Goal: Task Accomplishment & Management: Use online tool/utility

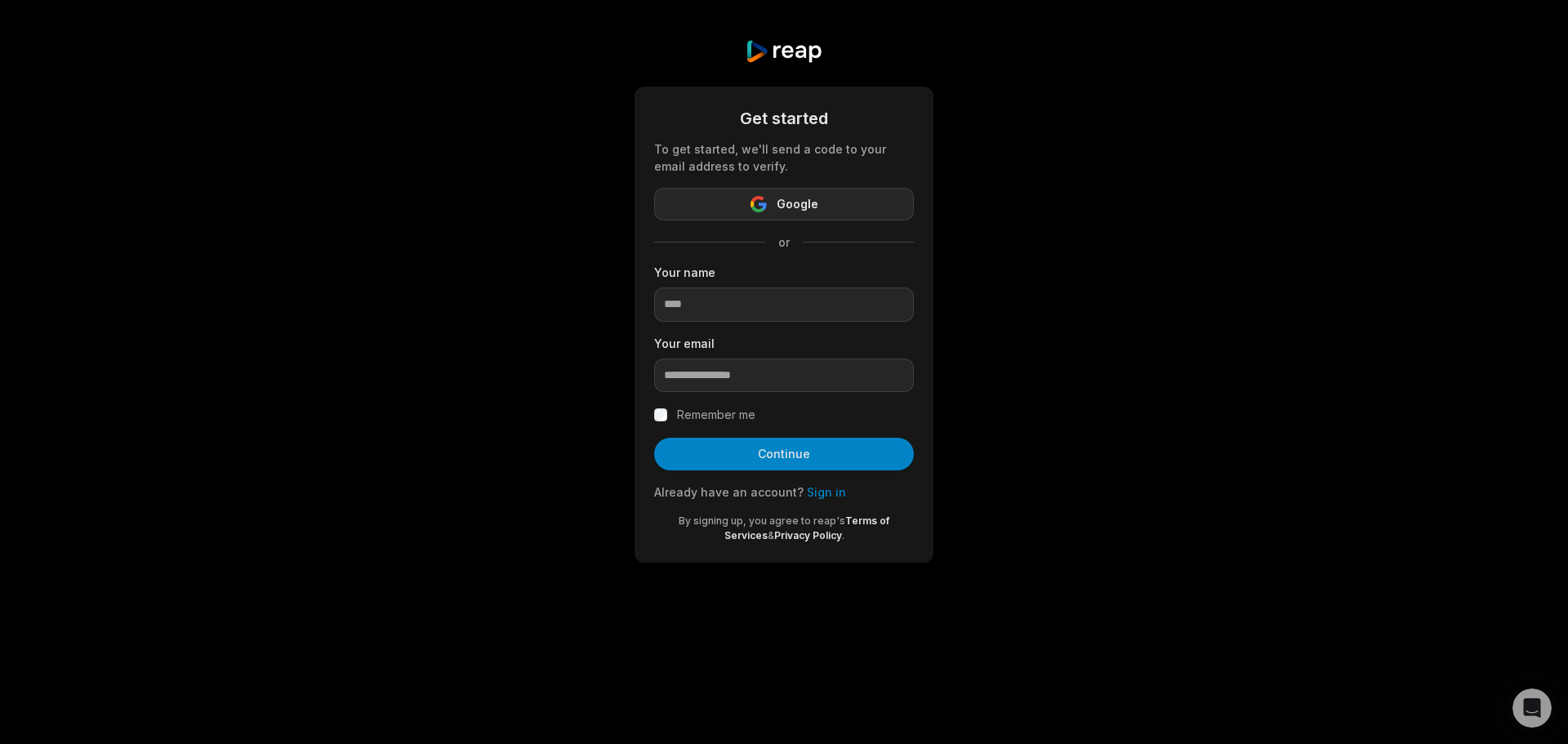
click at [813, 210] on span "Google" at bounding box center [797, 204] width 42 height 19
click at [817, 496] on link "Sign in" at bounding box center [826, 492] width 39 height 14
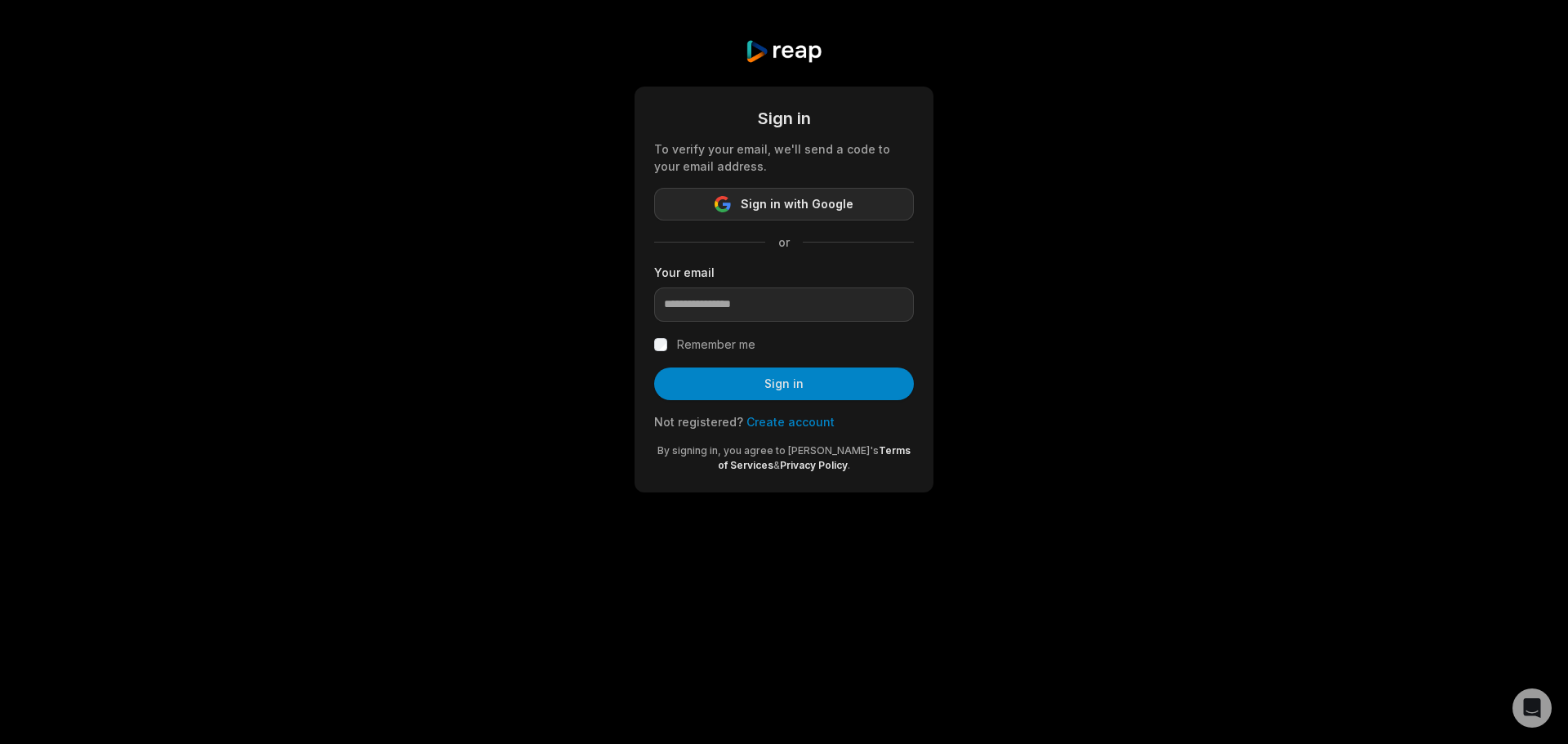
click at [839, 199] on span "Sign in with Google" at bounding box center [796, 204] width 112 height 19
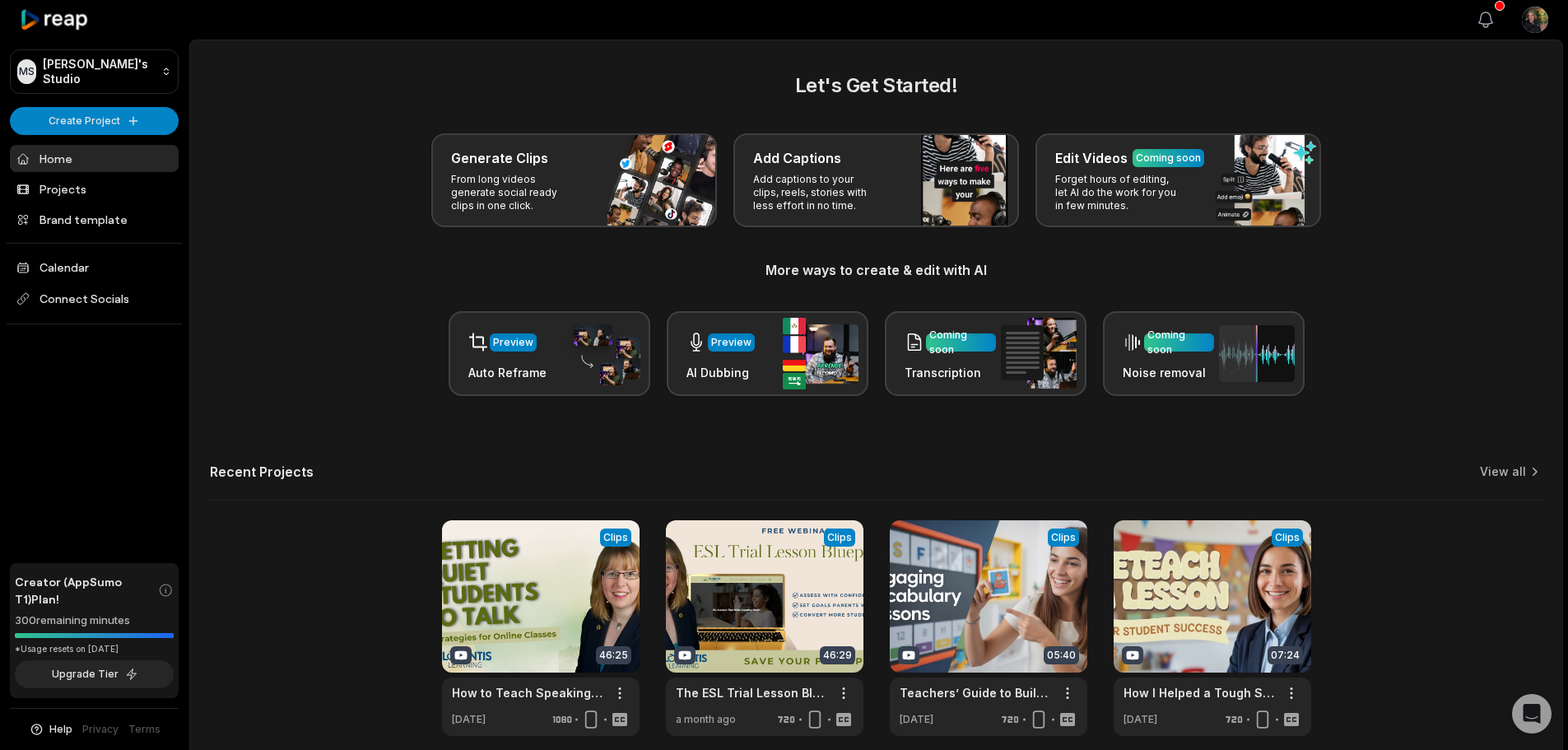
click at [1485, 23] on icon "button" at bounding box center [1485, 19] width 19 height 19
click at [372, 225] on div "Generate Clips From long videos generate social ready clips in one click. Add C…" at bounding box center [876, 180] width 1332 height 94
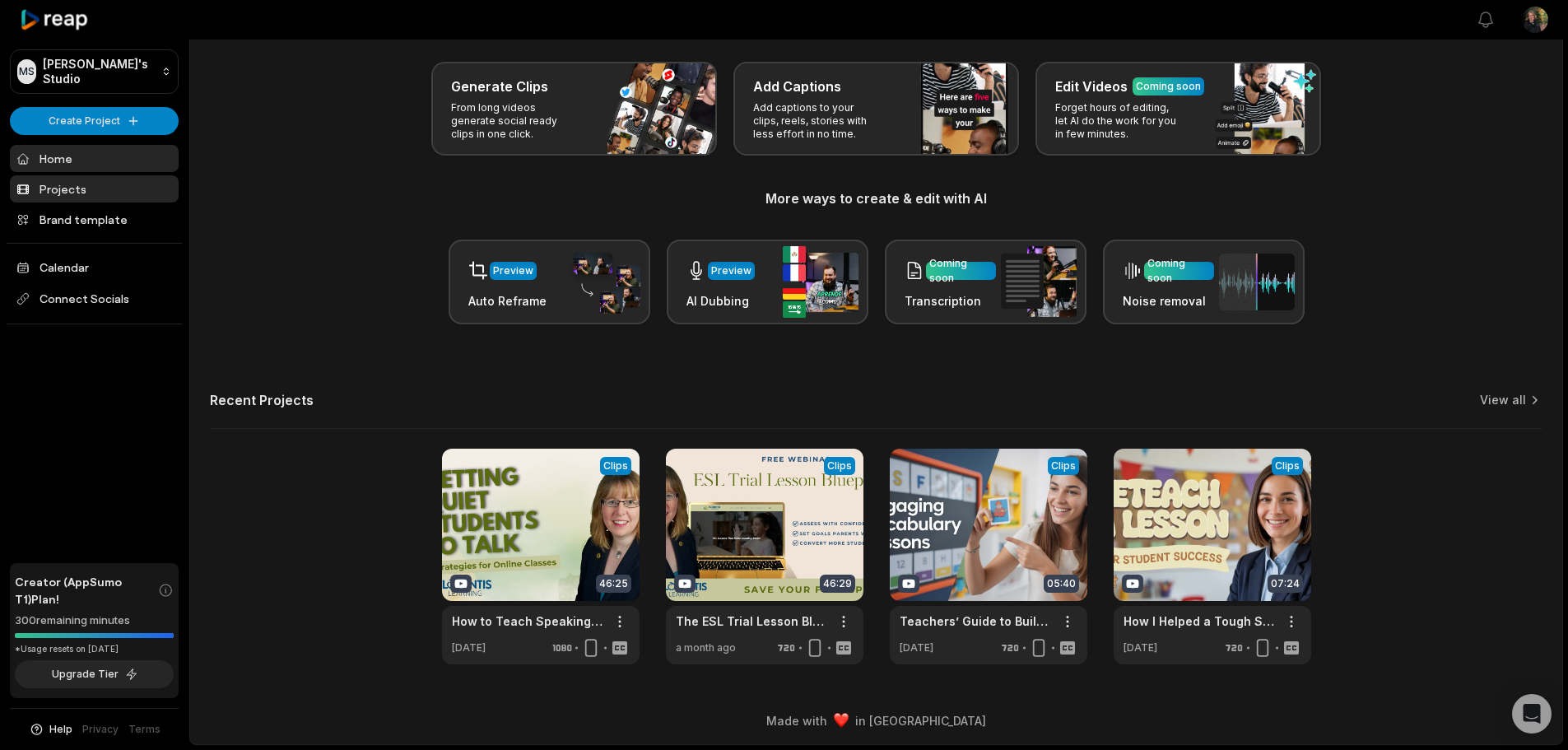
click at [45, 186] on link "Projects" at bounding box center [94, 188] width 169 height 27
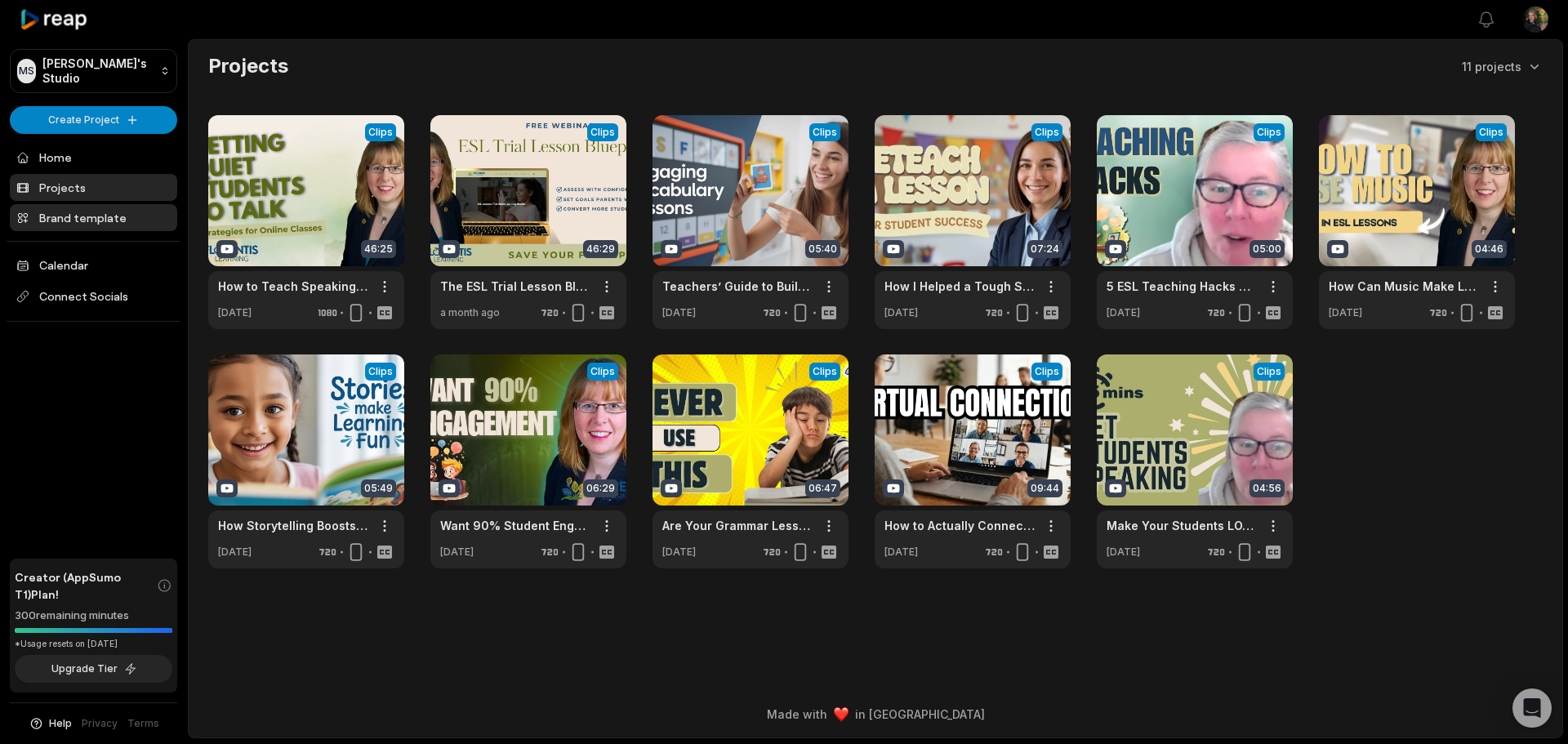
click at [72, 211] on link "Brand template" at bounding box center [93, 217] width 167 height 27
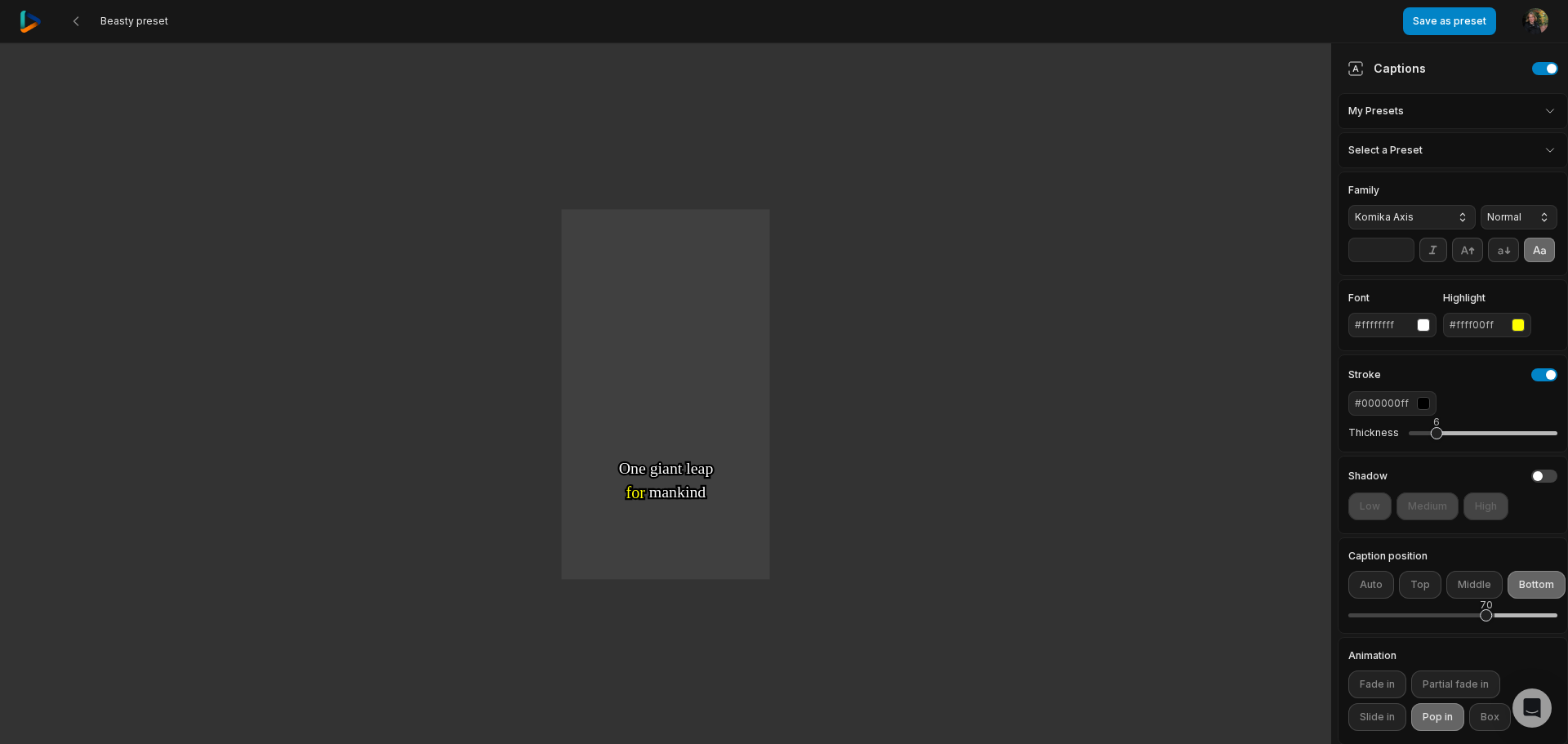
click at [1520, 21] on html "Beasty preset Save as preset Open user menu One One small small step step for f…" at bounding box center [784, 372] width 1568 height 744
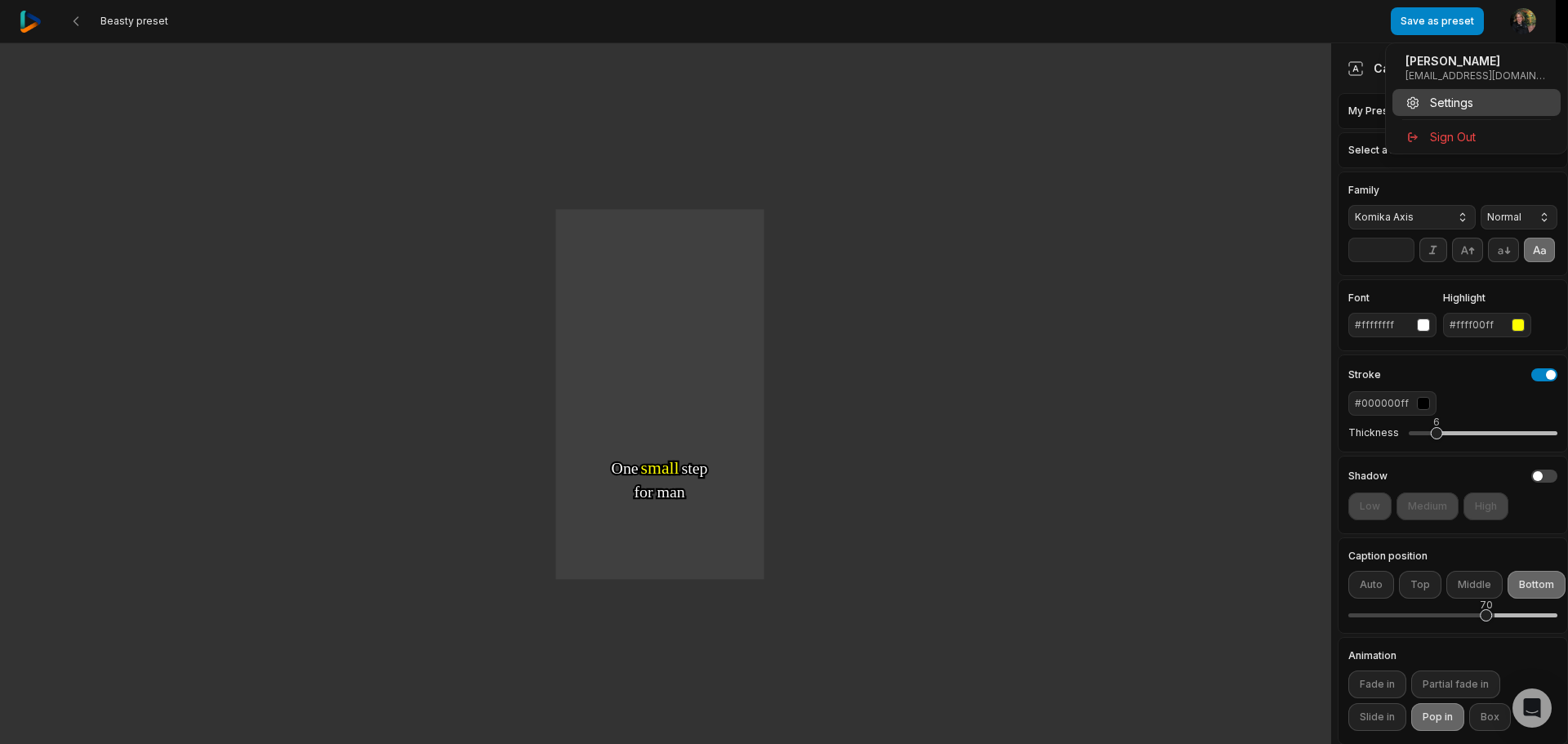
click at [1445, 100] on span "Settings" at bounding box center [1451, 103] width 44 height 17
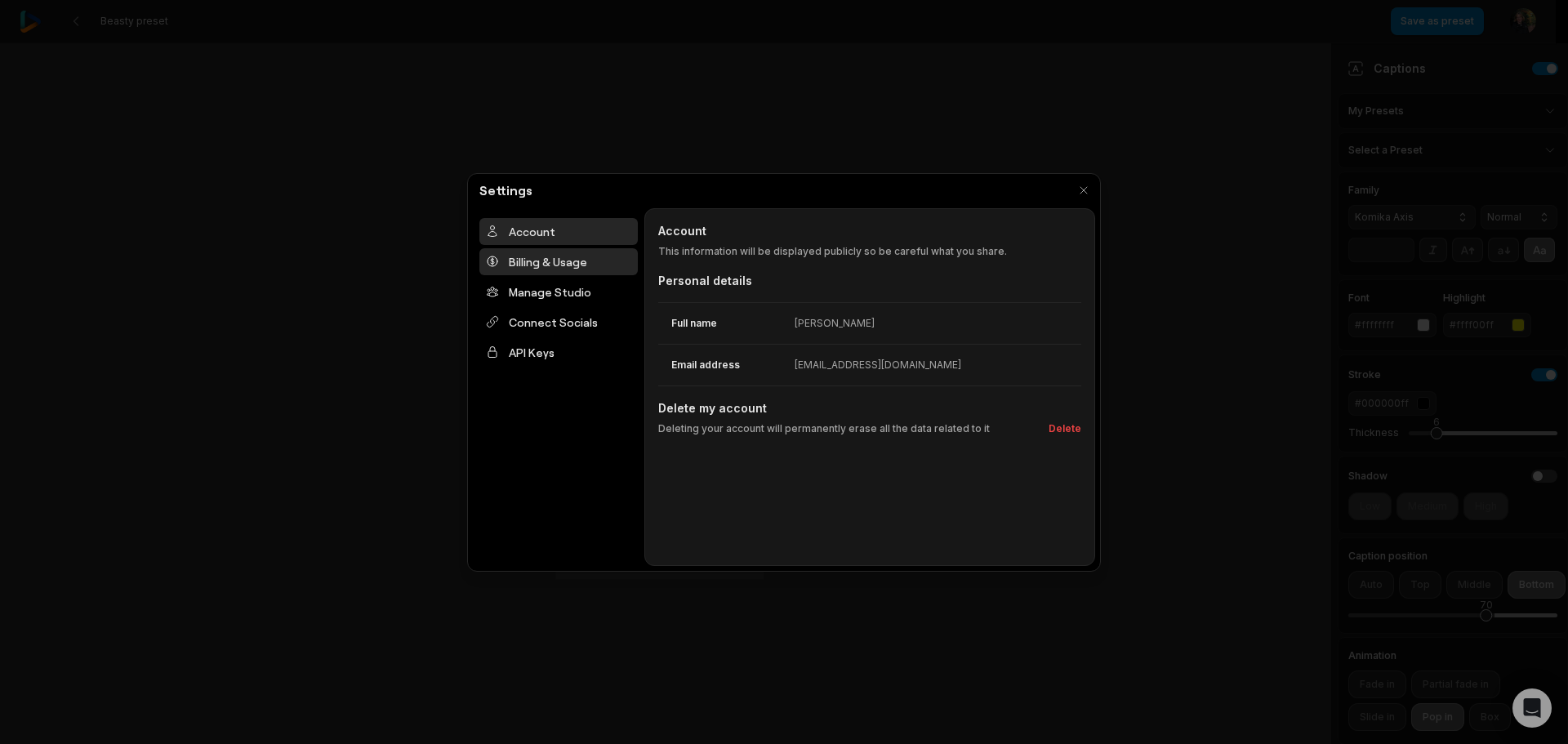
click at [541, 262] on div "Billing & Usage" at bounding box center [559, 262] width 159 height 27
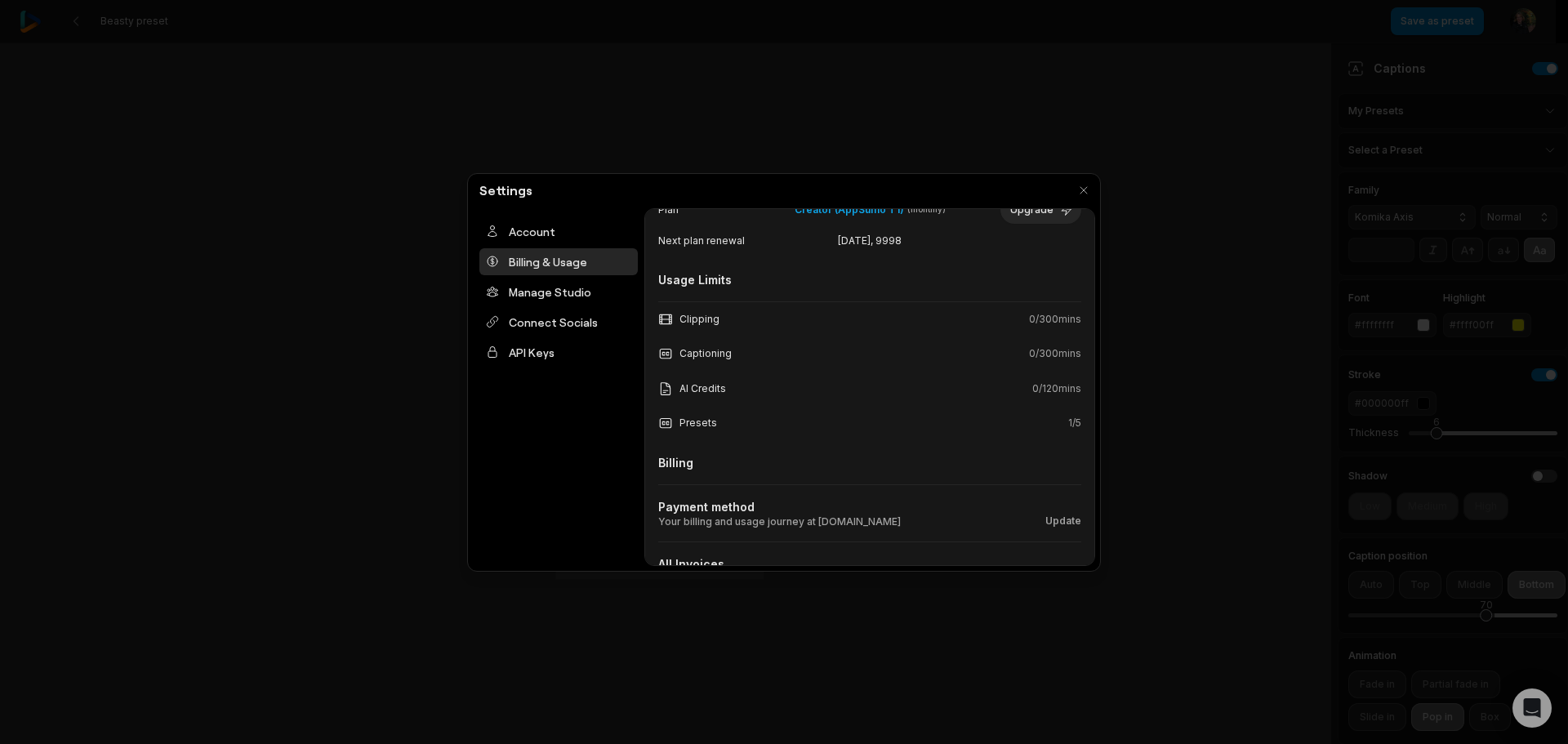
scroll to position [150, 0]
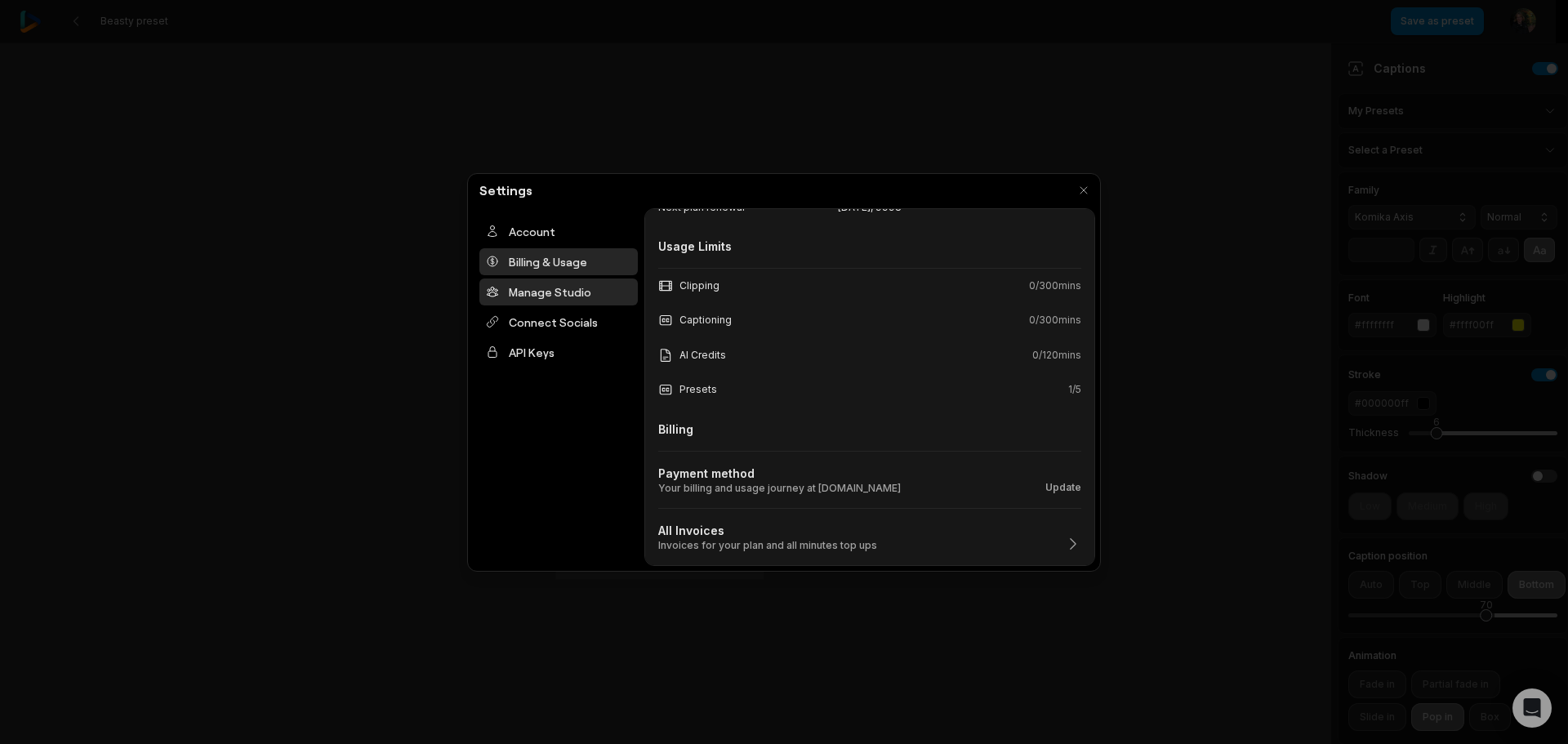
click at [519, 291] on div "Manage Studio" at bounding box center [559, 291] width 159 height 27
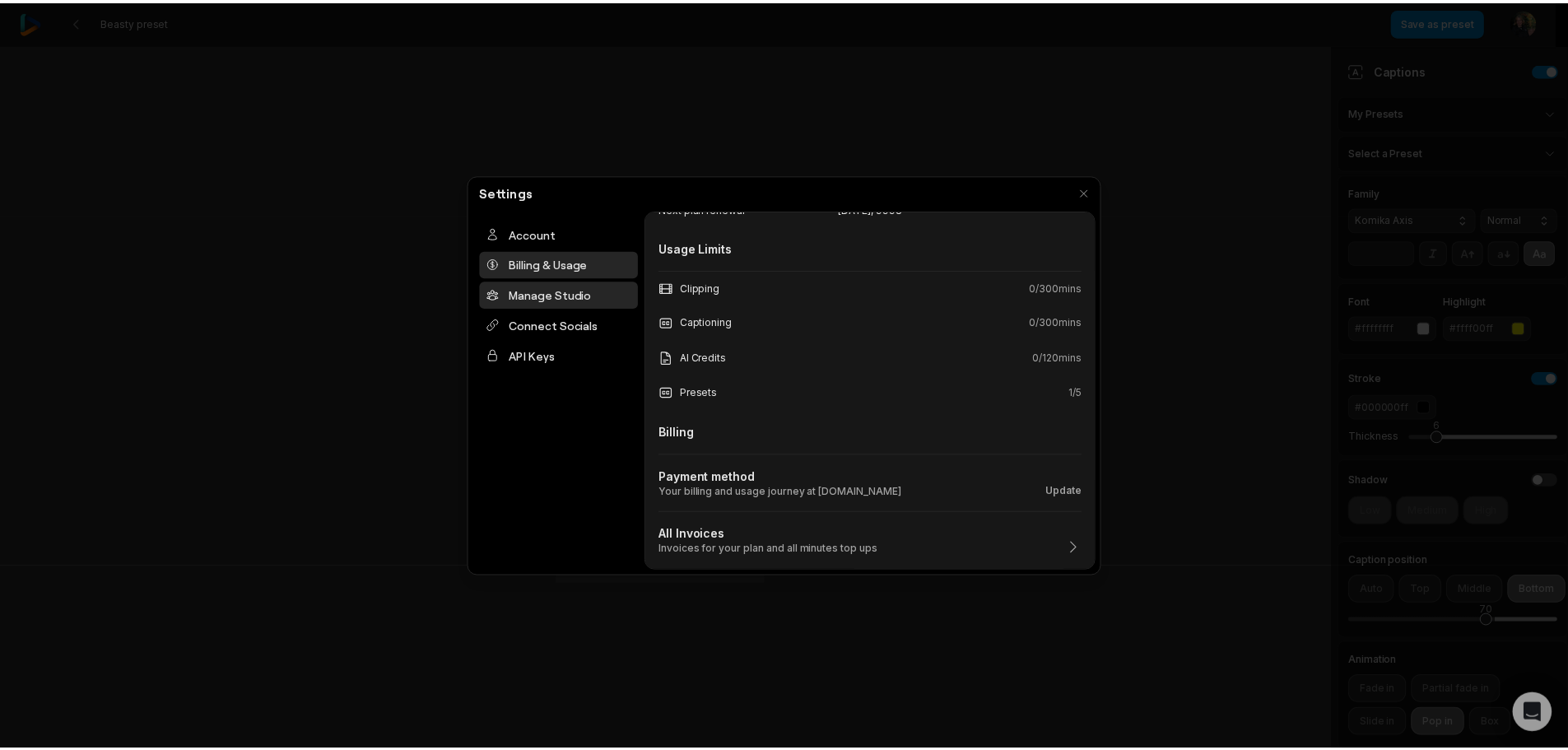
scroll to position [0, 0]
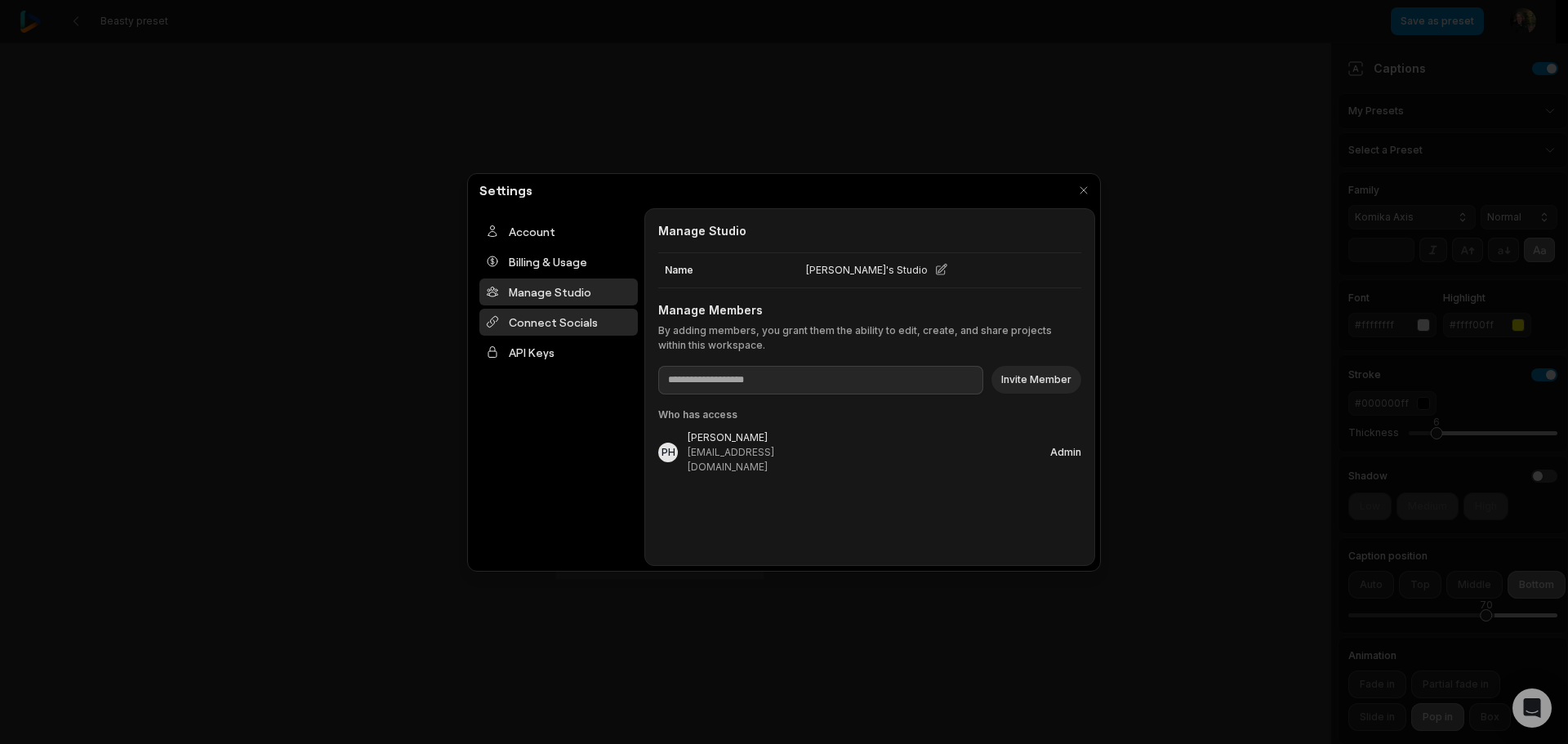
click at [523, 323] on div "Connect Socials" at bounding box center [559, 322] width 159 height 27
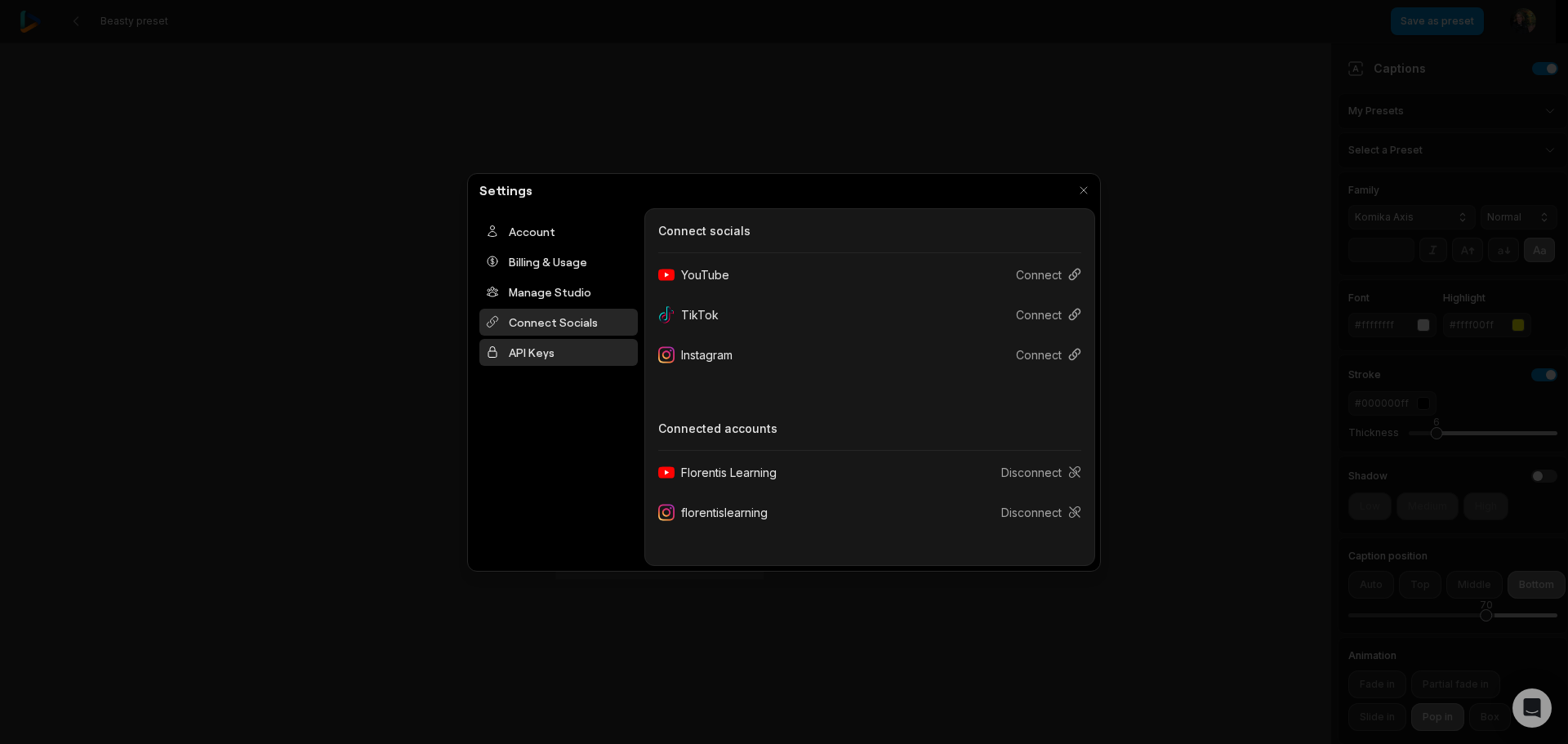
click at [541, 354] on div "API Keys" at bounding box center [559, 352] width 159 height 27
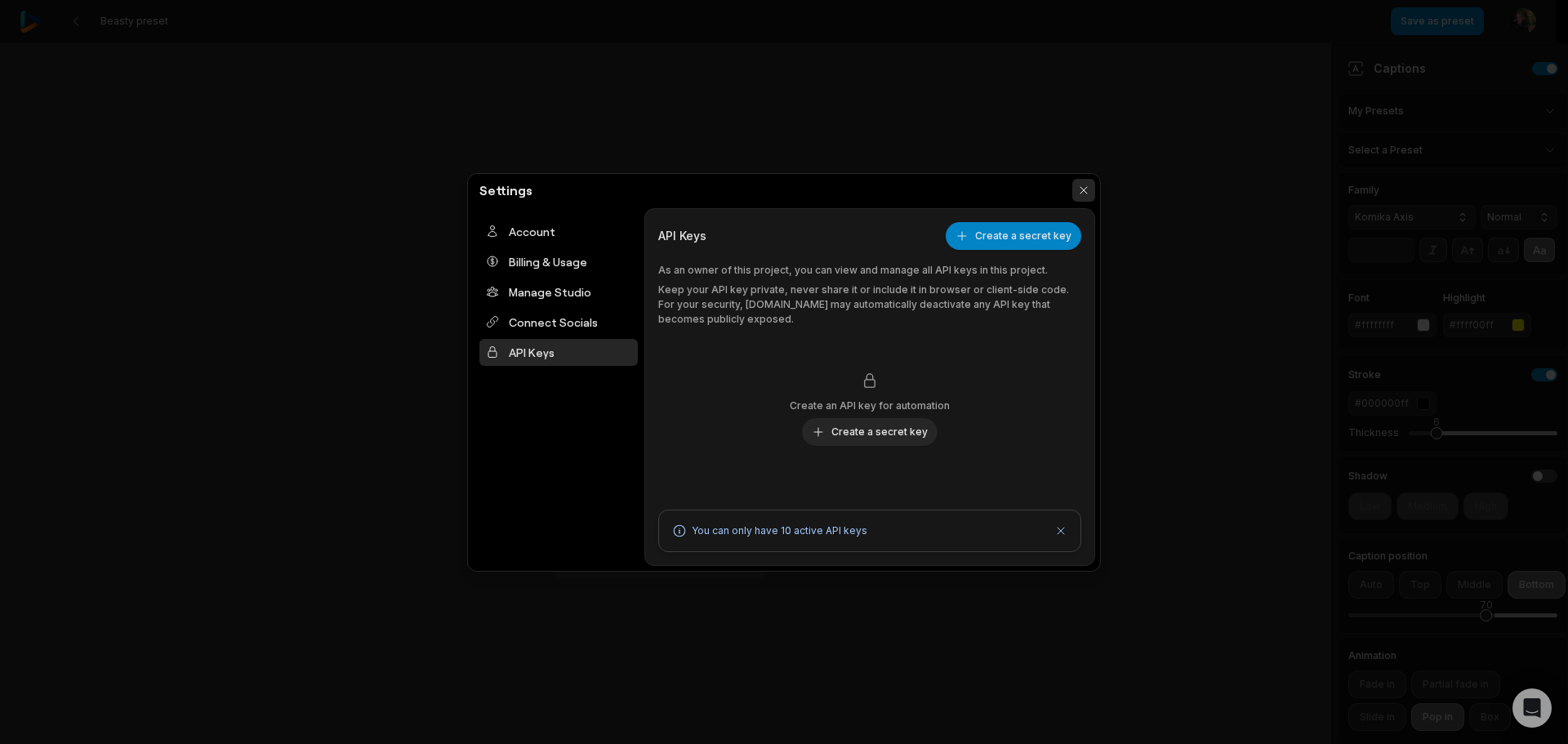
click at [1082, 185] on button "button" at bounding box center [1083, 190] width 23 height 23
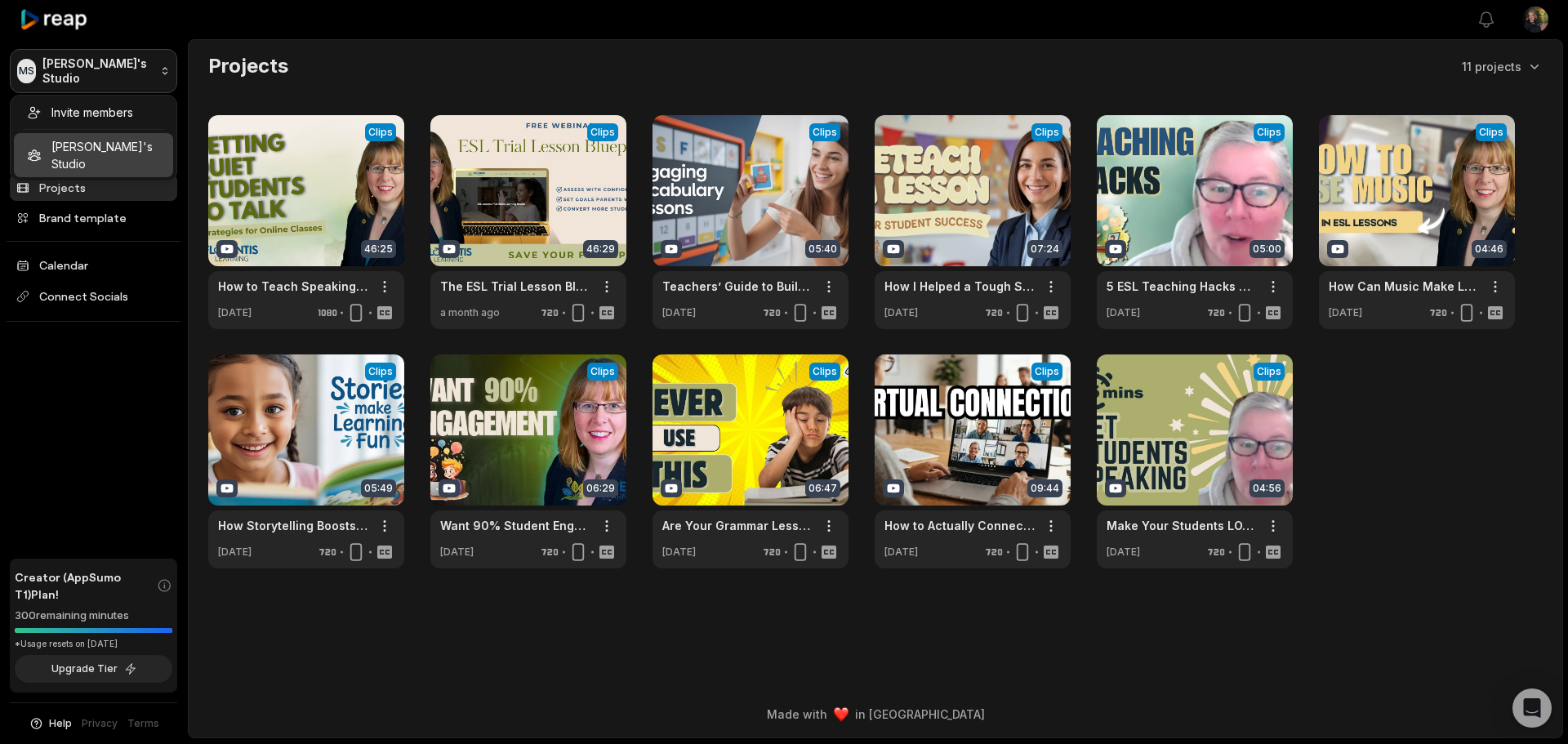
click at [106, 75] on html "MS [PERSON_NAME]'s Studio Create Project Home Projects Brand template Calendar …" at bounding box center [784, 372] width 1568 height 744
click at [106, 75] on html "MS Meaghan's Studio Create Project Home Projects Brand template Calendar Connec…" at bounding box center [784, 372] width 1568 height 744
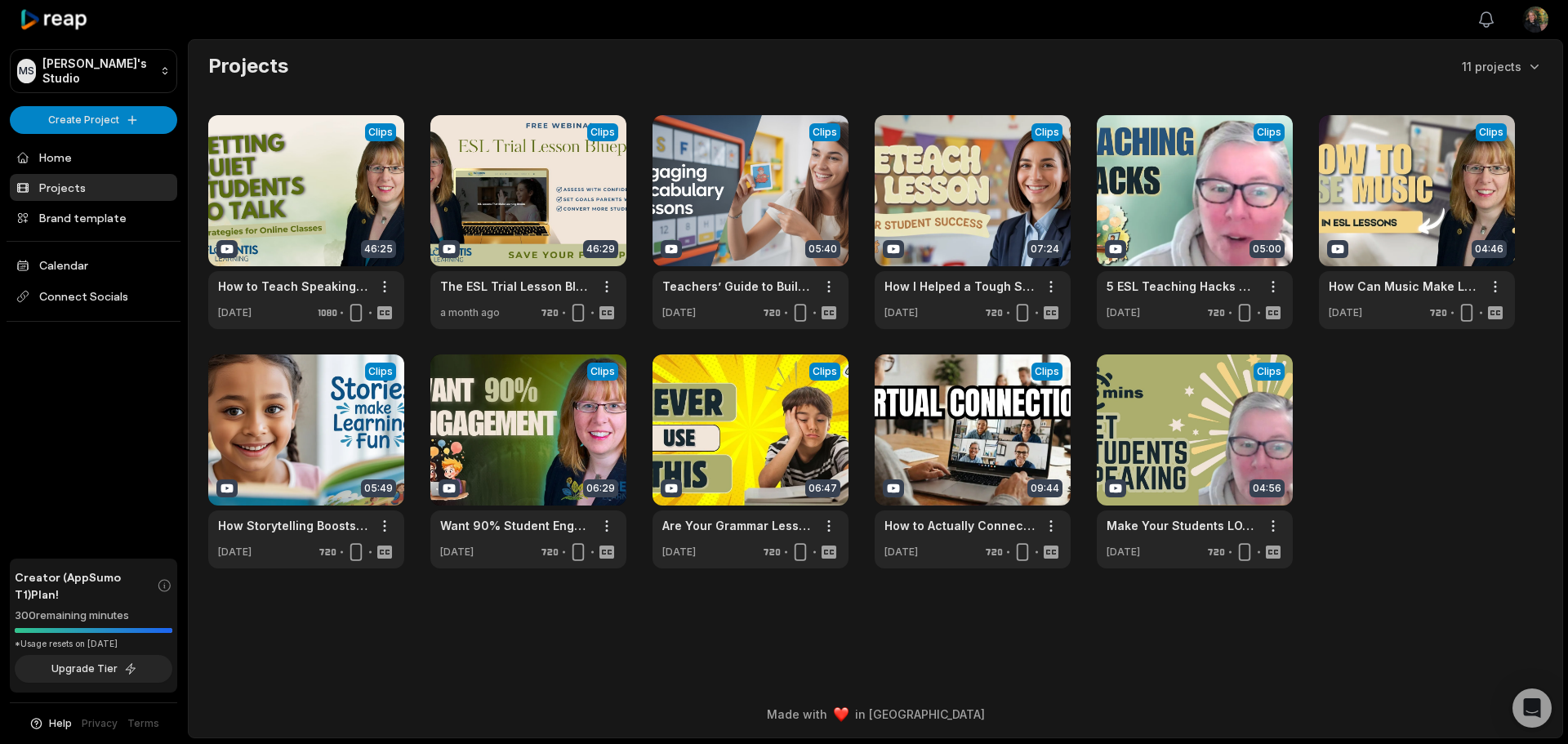
click at [1483, 17] on icon "button" at bounding box center [1486, 19] width 19 height 19
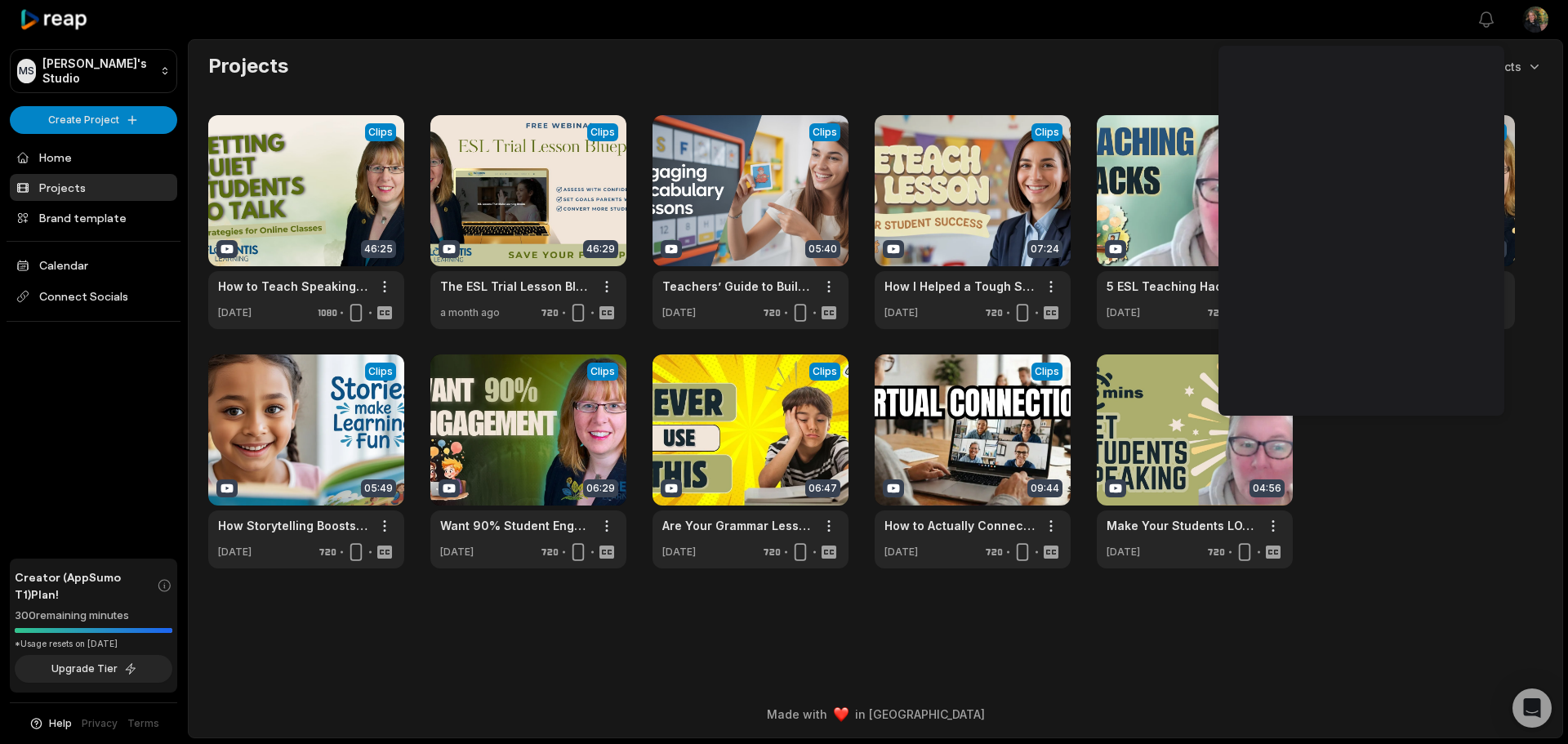
click at [1529, 29] on html "MS Meaghan's Studio Create Project Home Projects Brand template Calendar Connec…" at bounding box center [784, 372] width 1568 height 744
click at [1487, 16] on html "MS Meaghan's Studio Create Project Home Projects Brand template Calendar Connec…" at bounding box center [784, 372] width 1568 height 744
click at [1547, 209] on div "Projects 11 projects View Clips Clips 46:25 How to Teach Speaking - Complete Gu…" at bounding box center [875, 311] width 1374 height 515
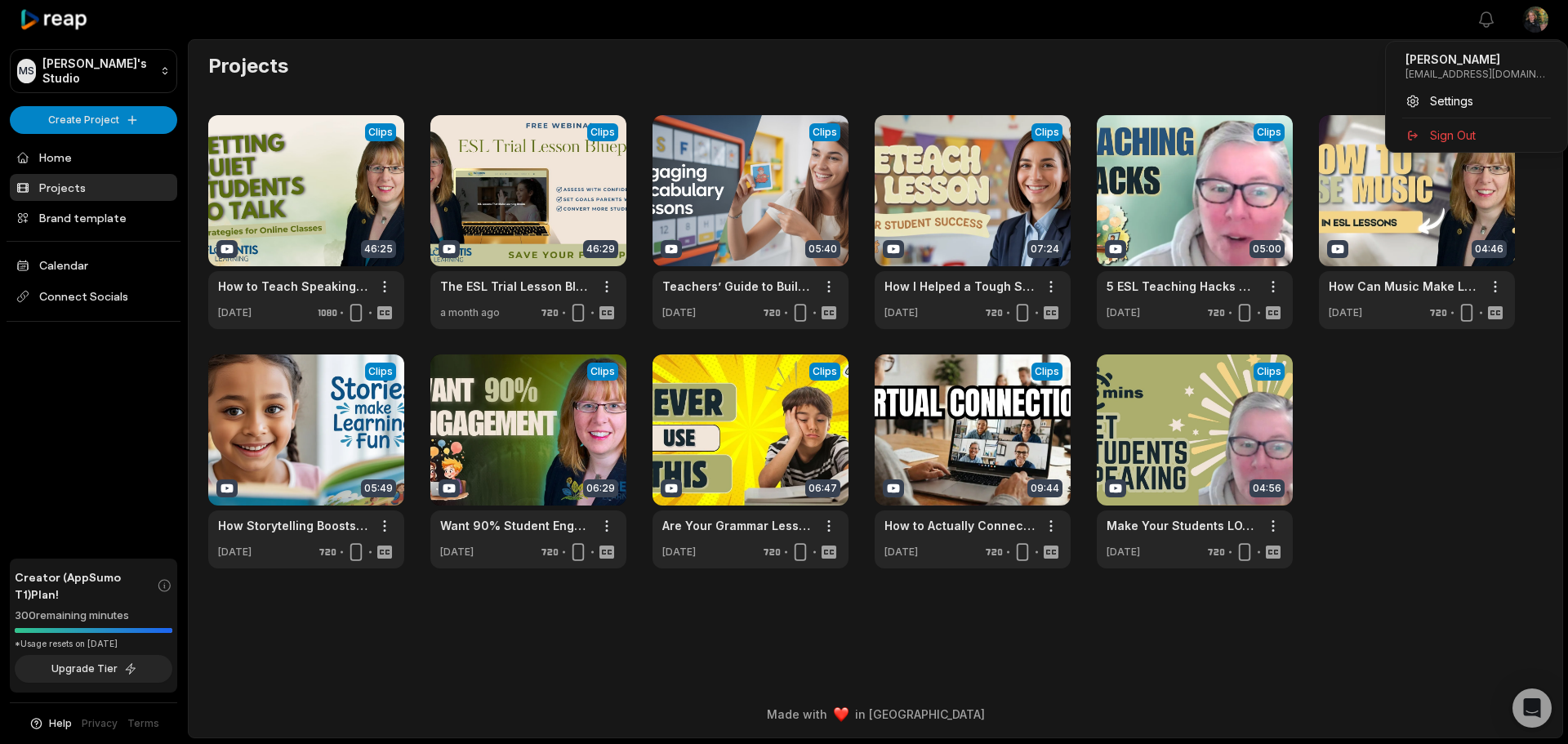
click at [1537, 6] on html "MS Meaghan's Studio Create Project Home Projects Brand template Calendar Connec…" at bounding box center [784, 372] width 1568 height 744
click at [1468, 95] on span "Settings" at bounding box center [1451, 101] width 44 height 17
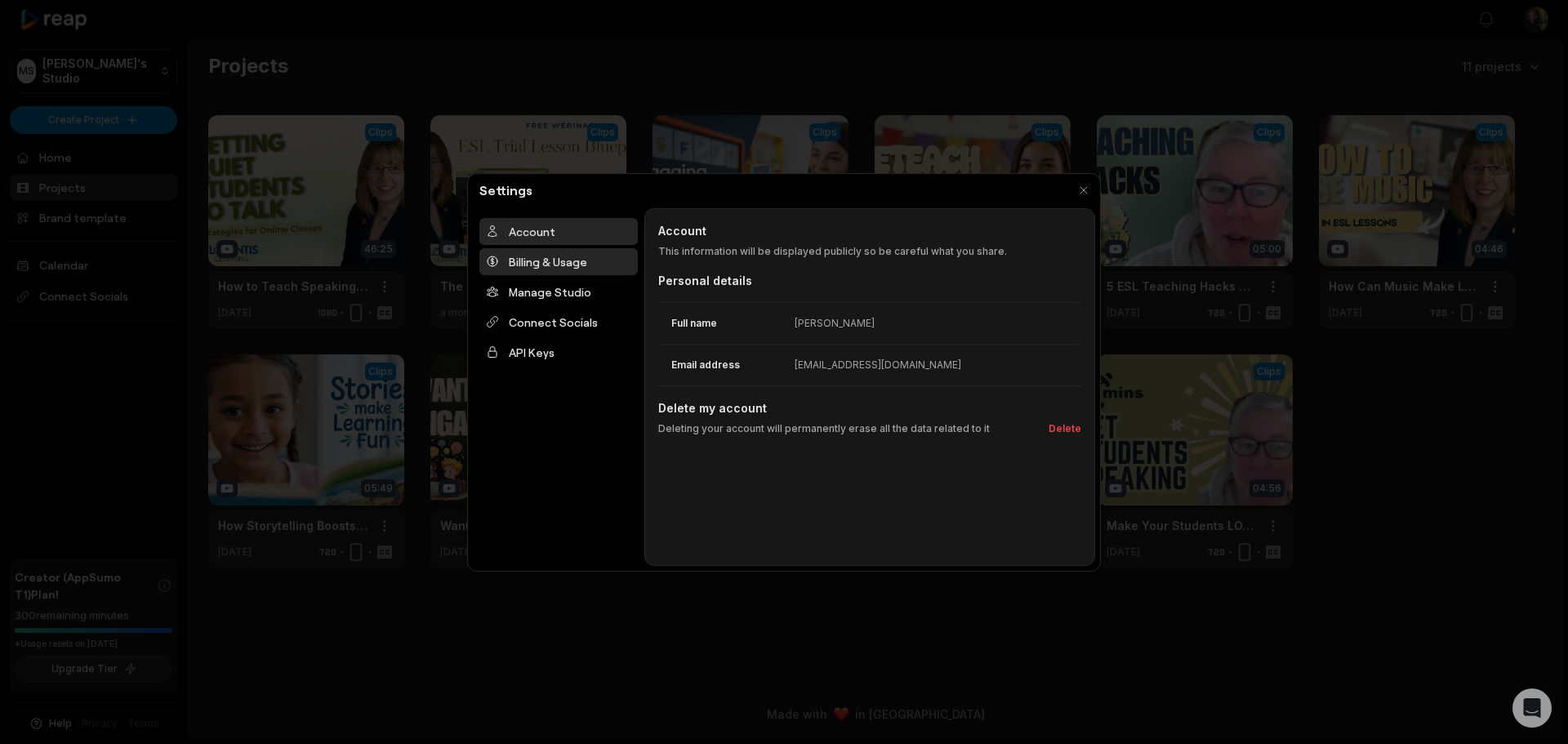
click at [562, 261] on div "Billing & Usage" at bounding box center [559, 262] width 159 height 27
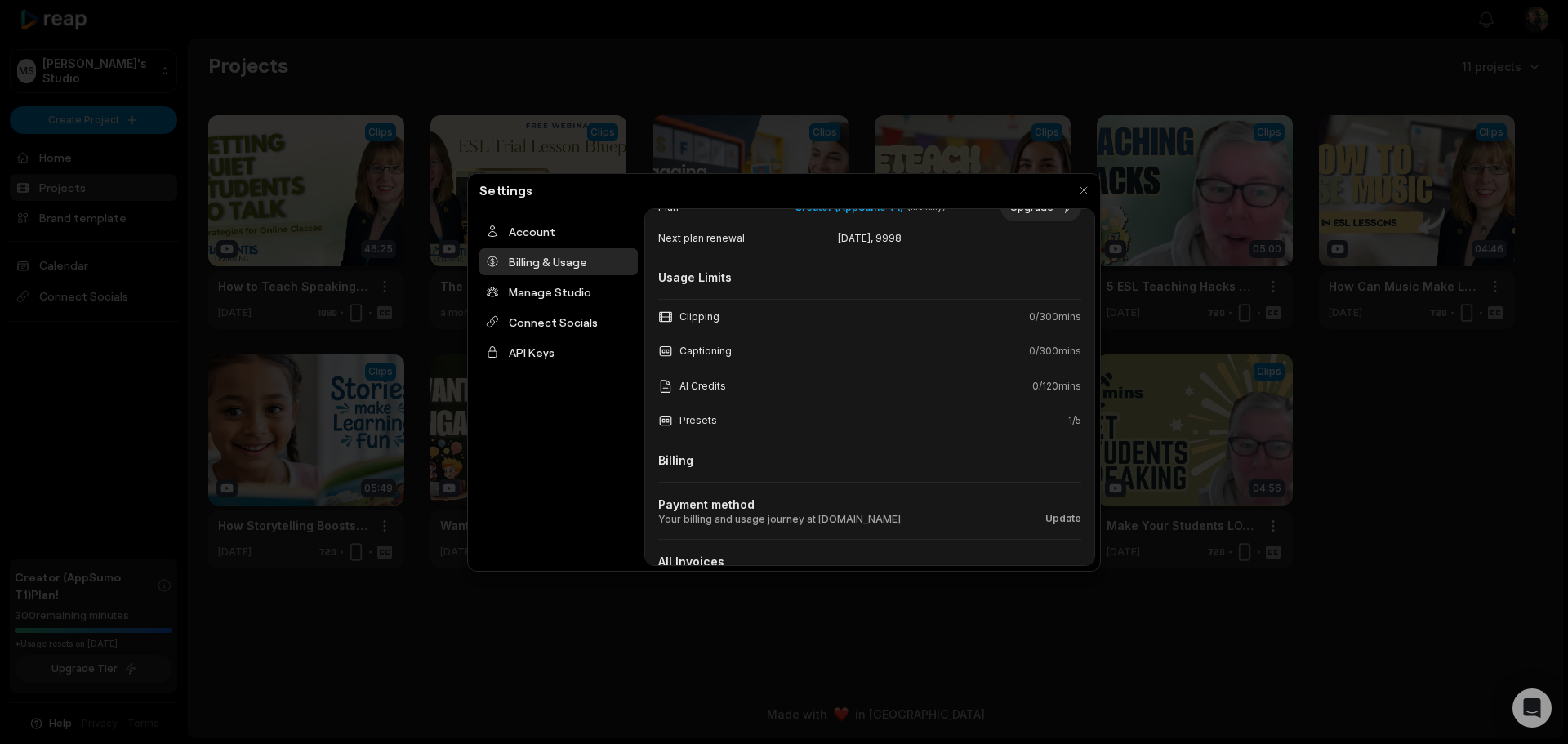
scroll to position [150, 0]
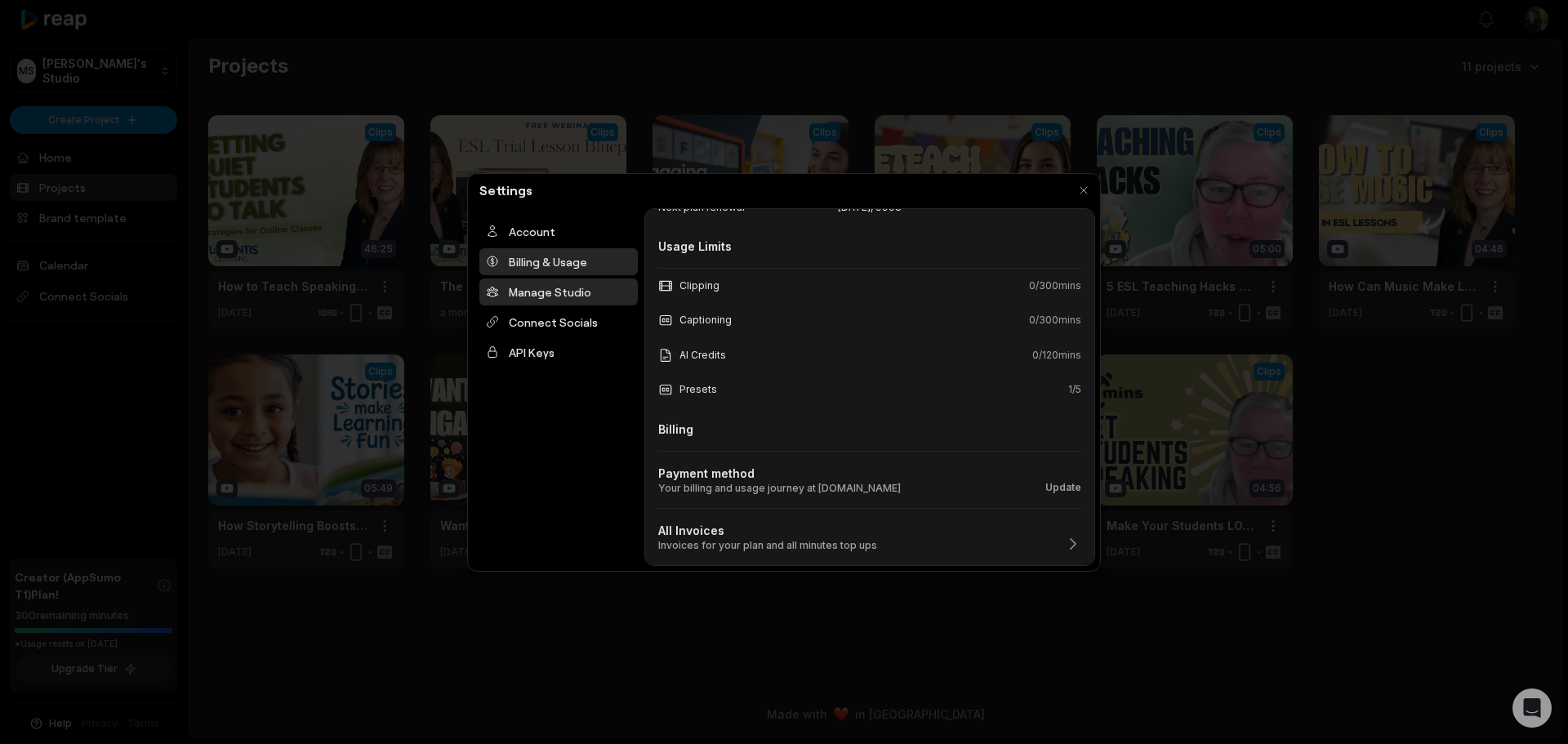
click at [567, 283] on div "Manage Studio" at bounding box center [559, 291] width 159 height 27
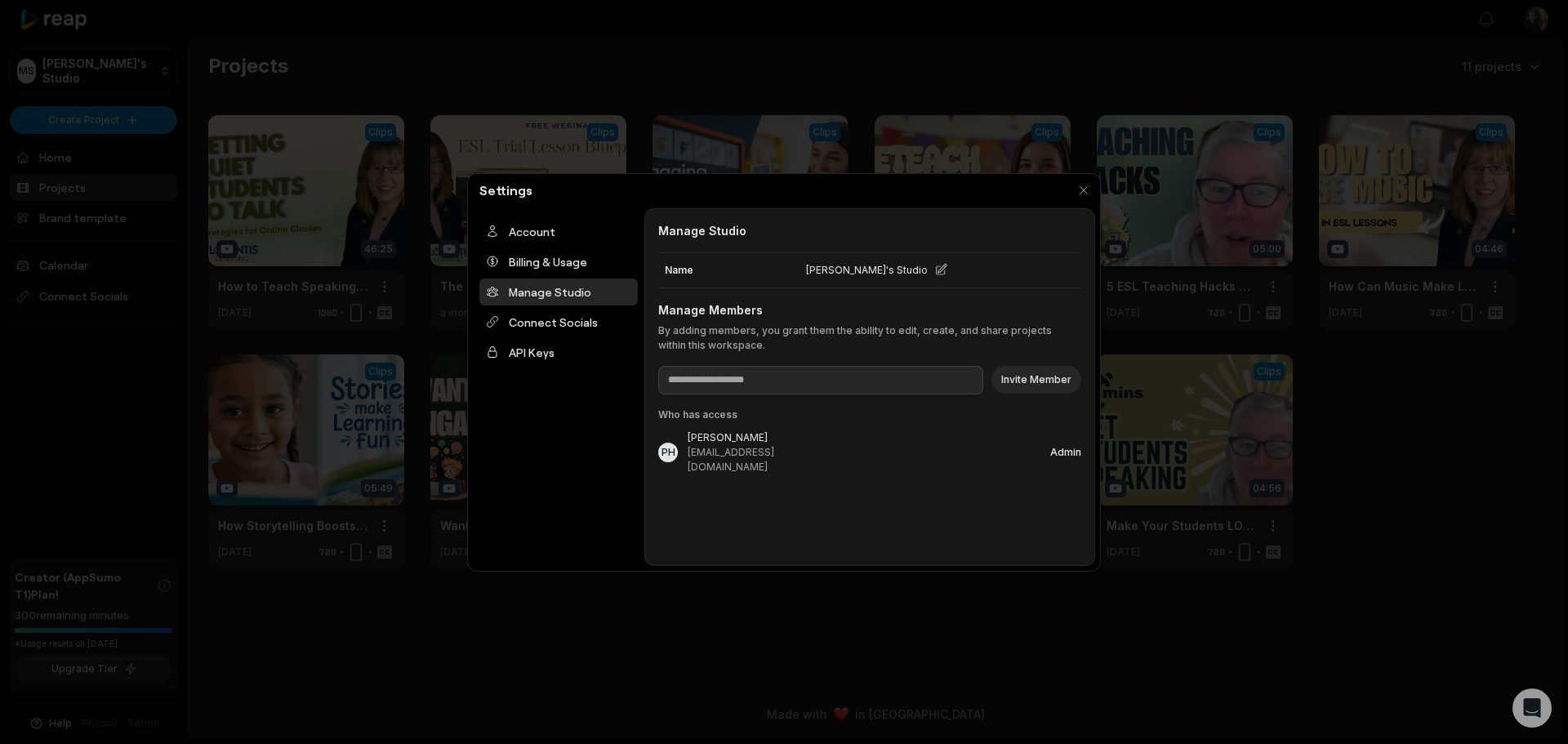
scroll to position [0, 0]
click at [561, 327] on div "Connect Socials" at bounding box center [559, 322] width 159 height 27
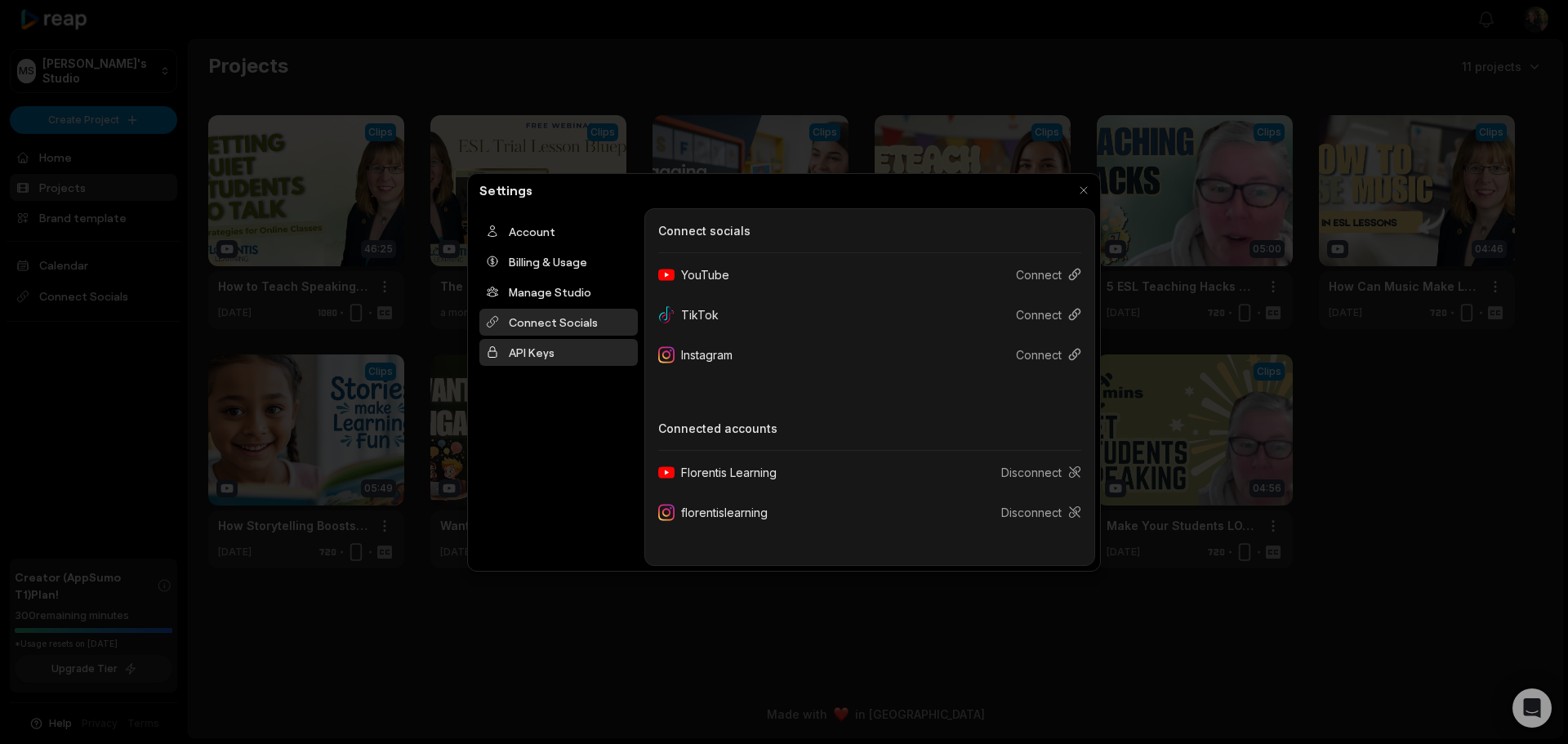
click at [548, 353] on div "API Keys" at bounding box center [559, 352] width 159 height 27
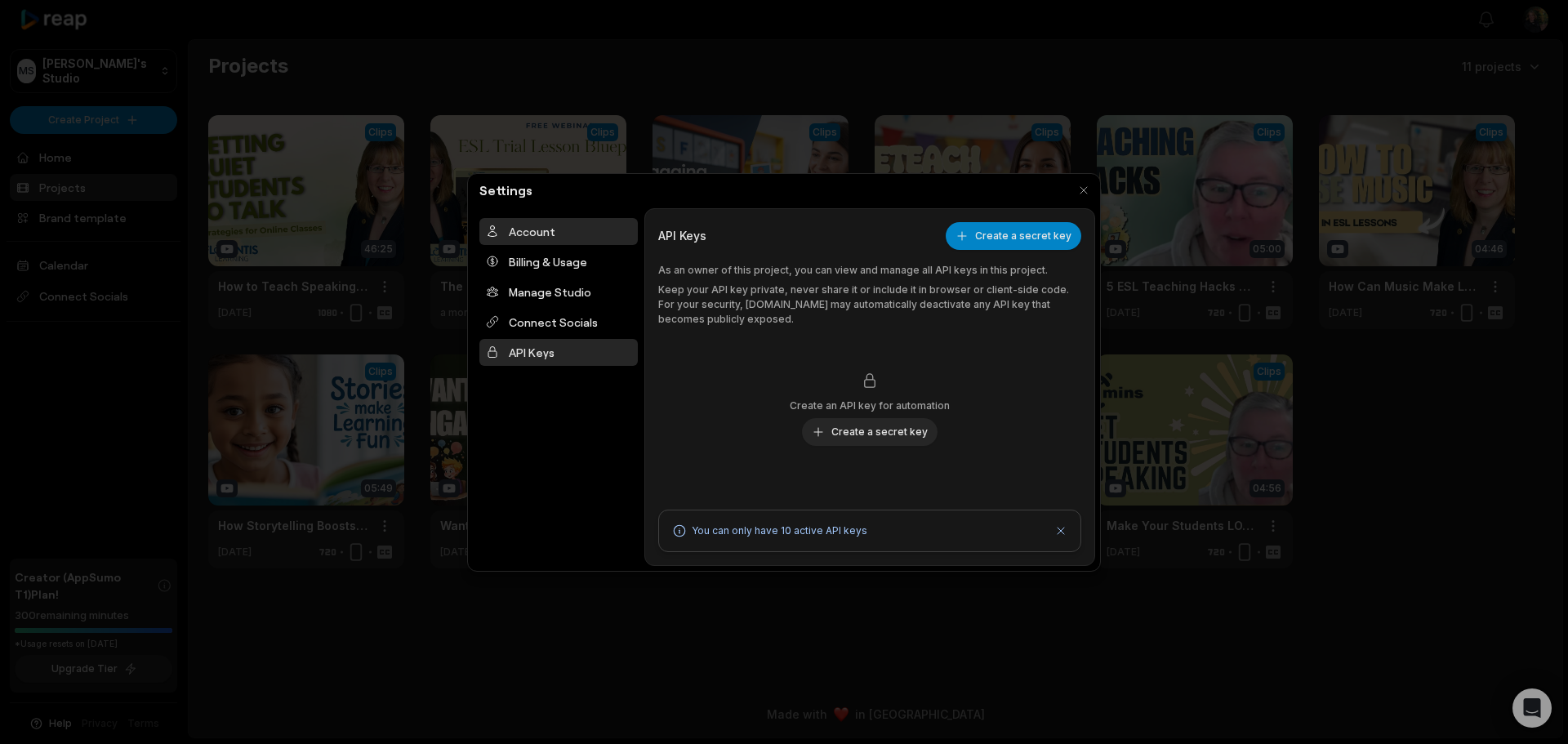
click at [547, 242] on div "Account" at bounding box center [559, 231] width 159 height 27
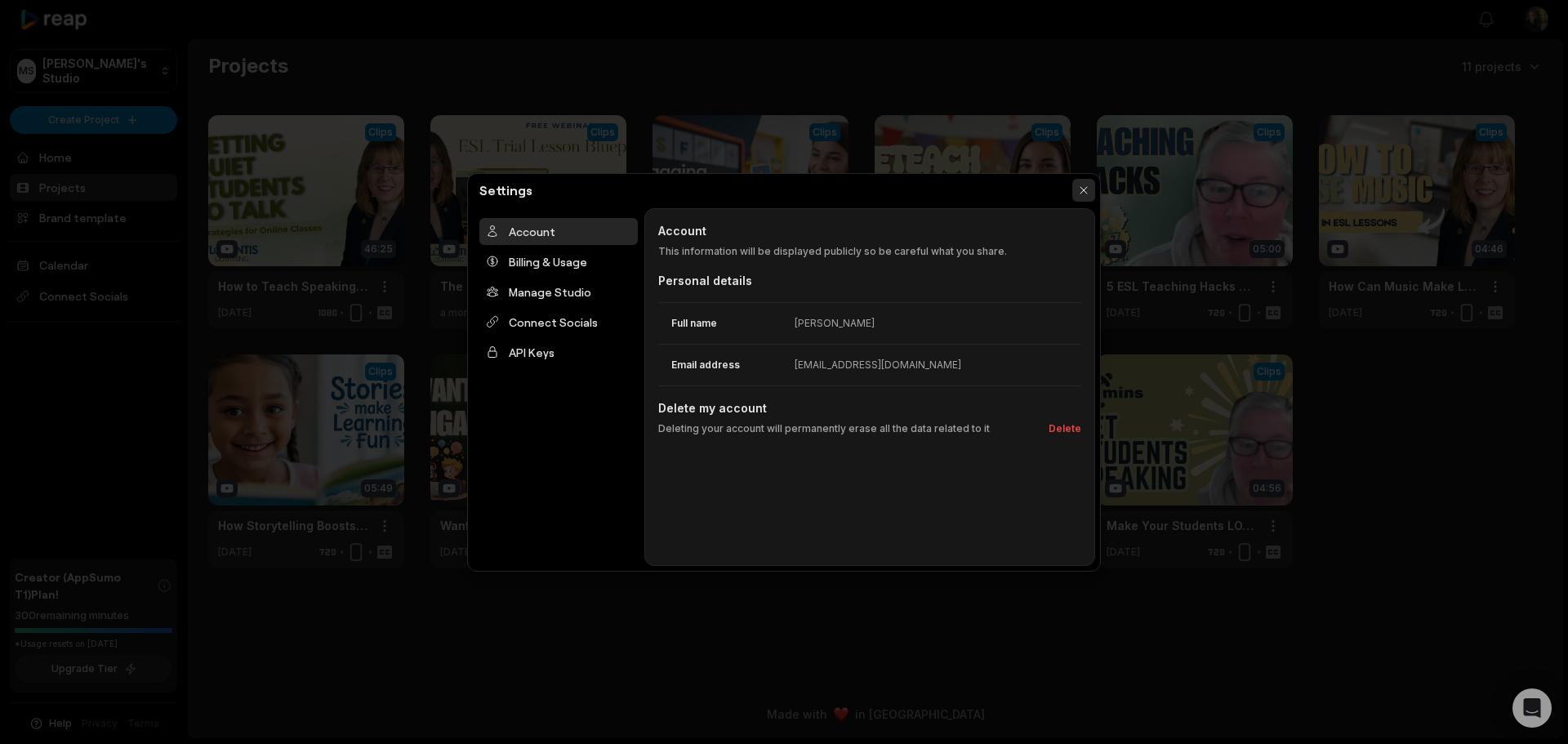
click at [1084, 188] on button "button" at bounding box center [1083, 190] width 23 height 23
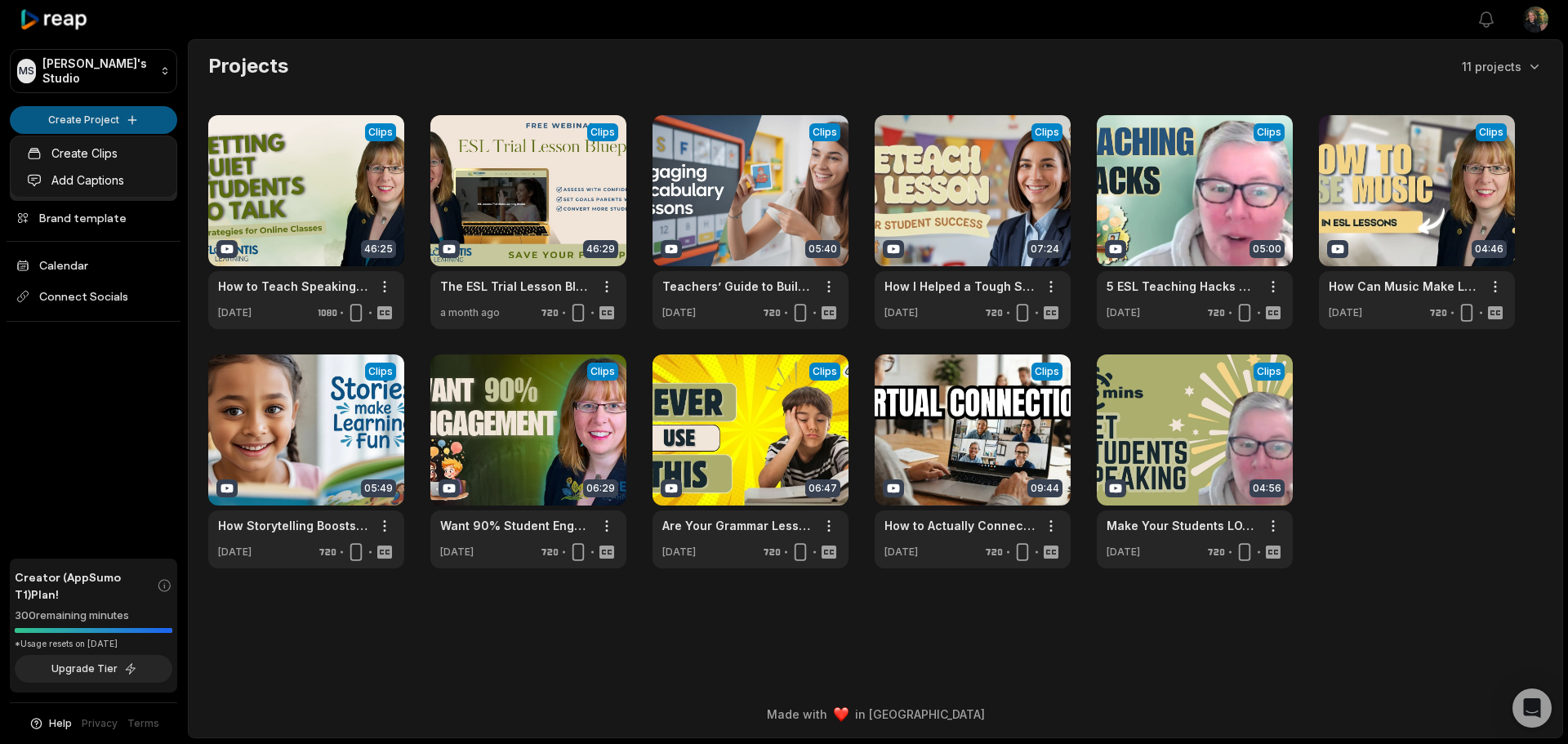
click at [112, 121] on html "MS Meaghan's Studio Create Project Home Projects Brand template Calendar Connec…" at bounding box center [784, 372] width 1568 height 744
click at [92, 149] on link "Create Clips" at bounding box center [93, 153] width 160 height 27
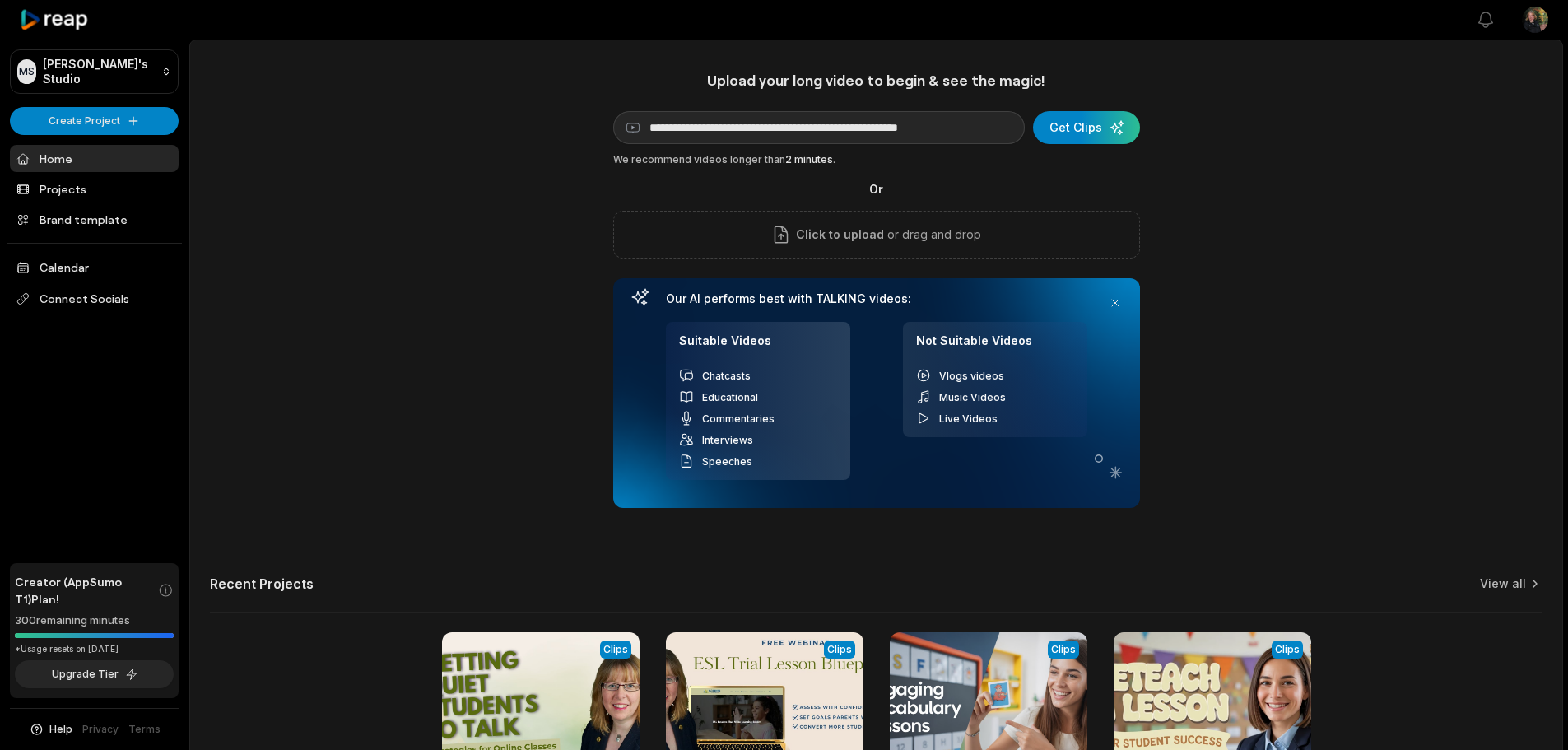
scroll to position [0, 27]
type input "**********"
click at [1091, 132] on div "submit" at bounding box center [1089, 127] width 107 height 33
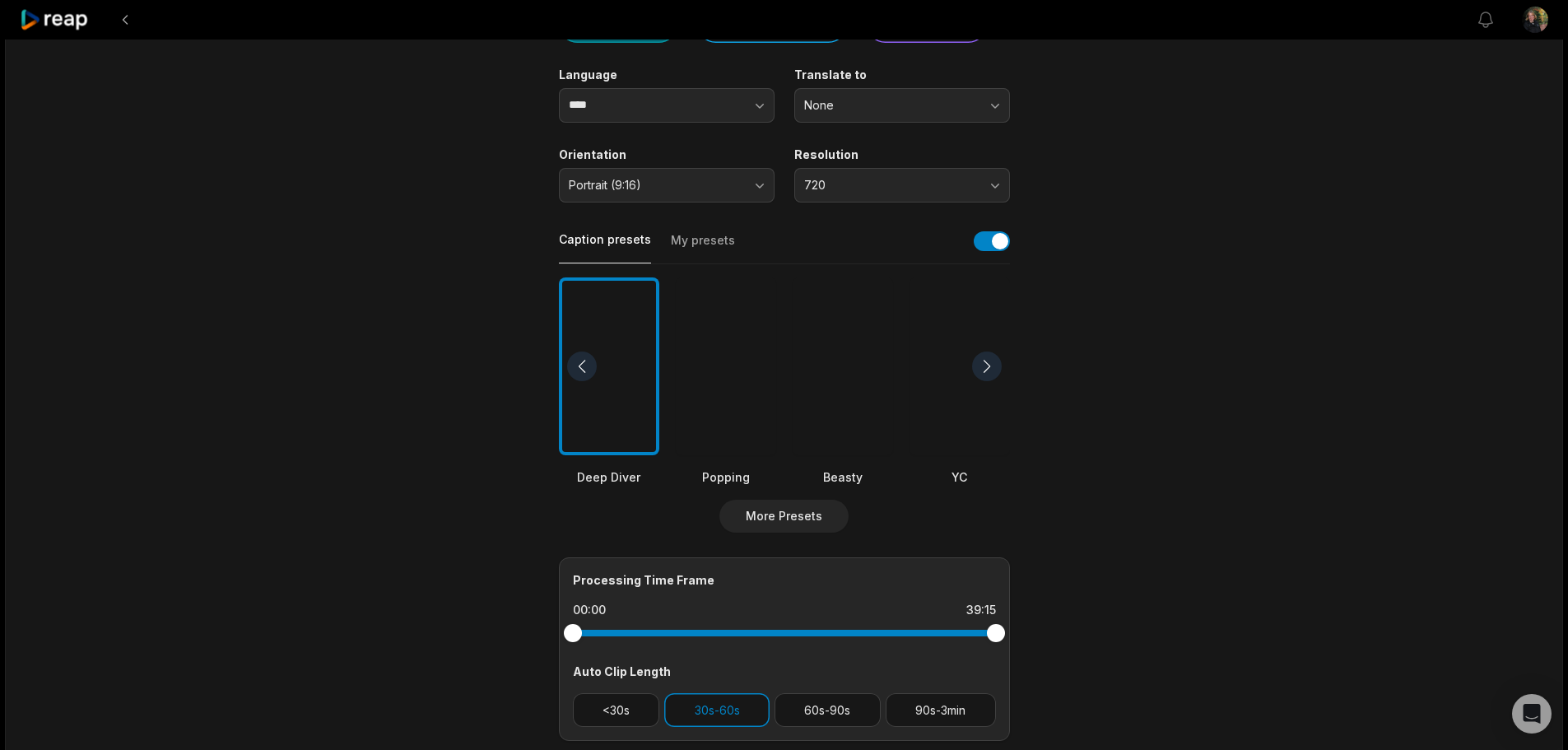
scroll to position [247, 0]
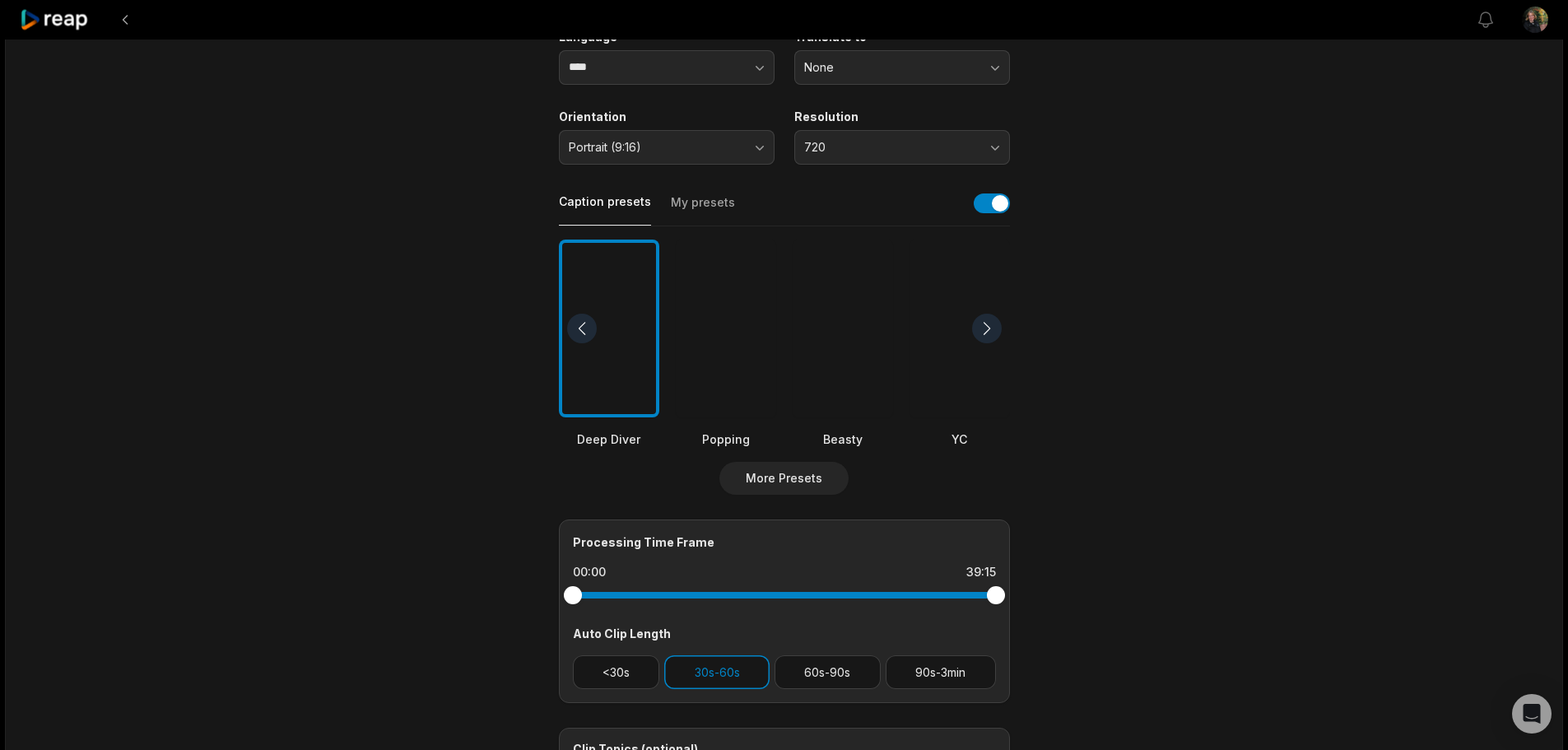
click at [685, 209] on button "My presets" at bounding box center [702, 210] width 64 height 32
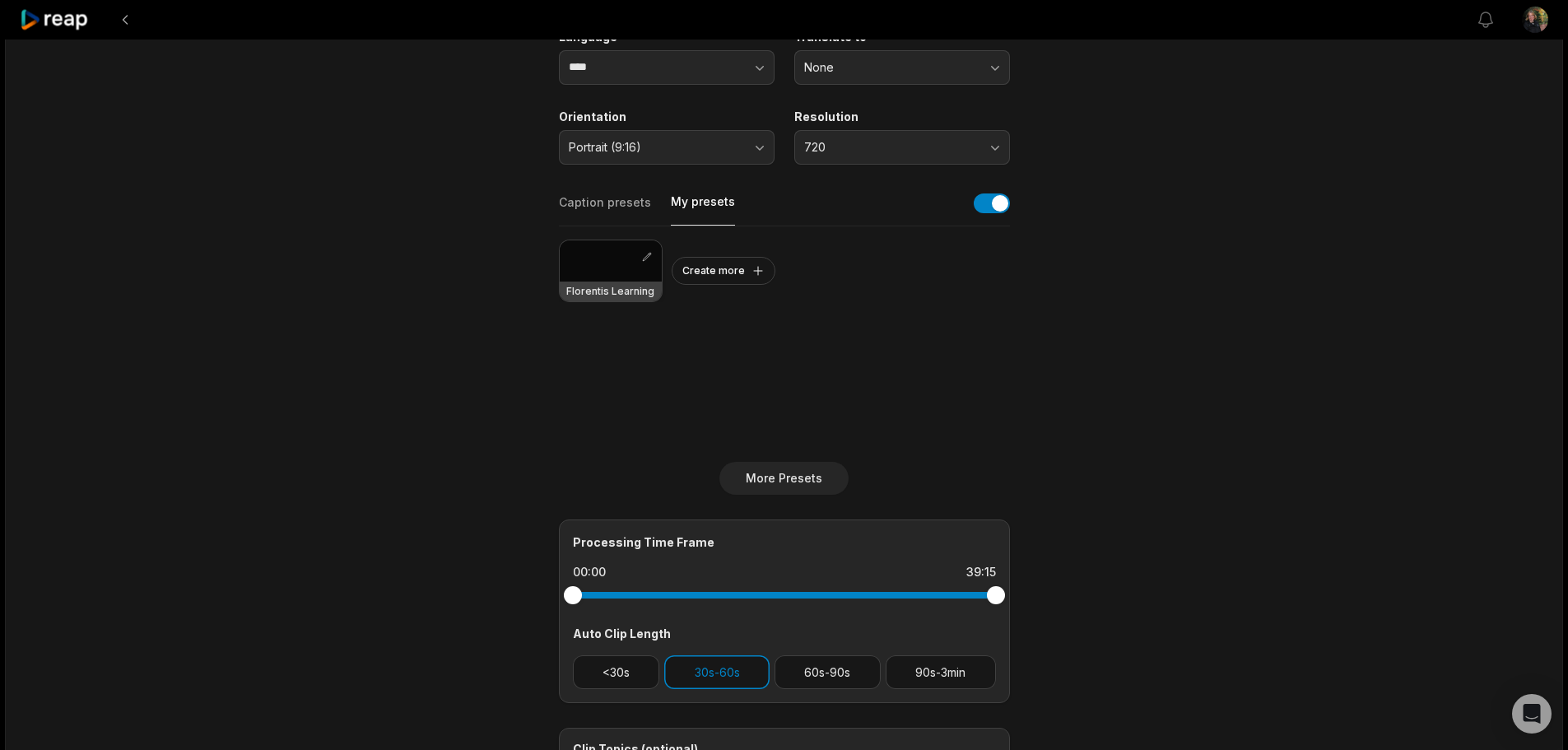
click at [604, 274] on div at bounding box center [611, 260] width 102 height 41
drag, startPoint x: 780, startPoint y: 477, endPoint x: 955, endPoint y: 404, distance: 189.6
click at [955, 404] on div "Select Video Genre Talking Presentation Gaming Language **** Translate to None …" at bounding box center [784, 384] width 451 height 888
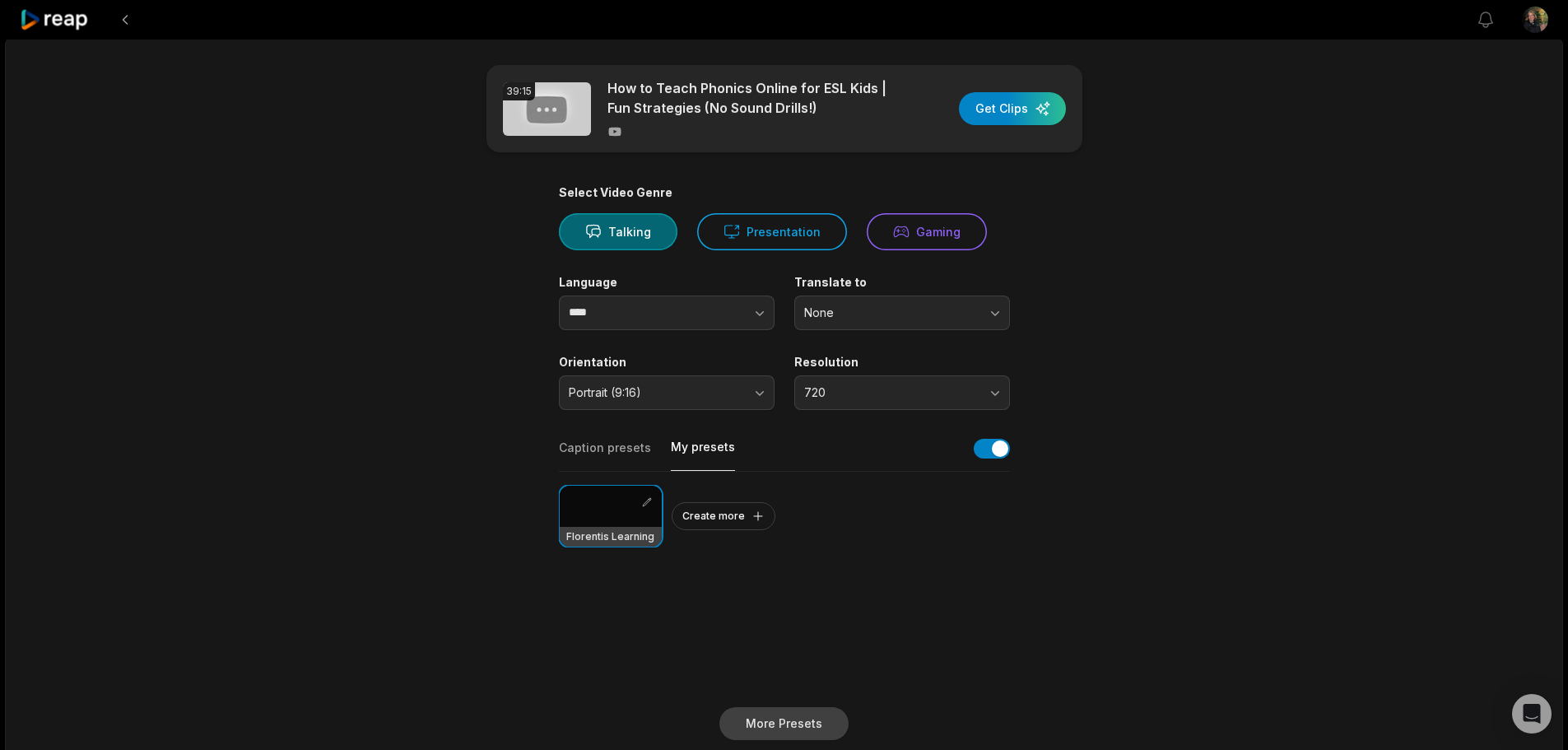
scroll to position [0, 0]
click at [999, 118] on div "button" at bounding box center [1013, 110] width 107 height 33
